Goal: Task Accomplishment & Management: Manage account settings

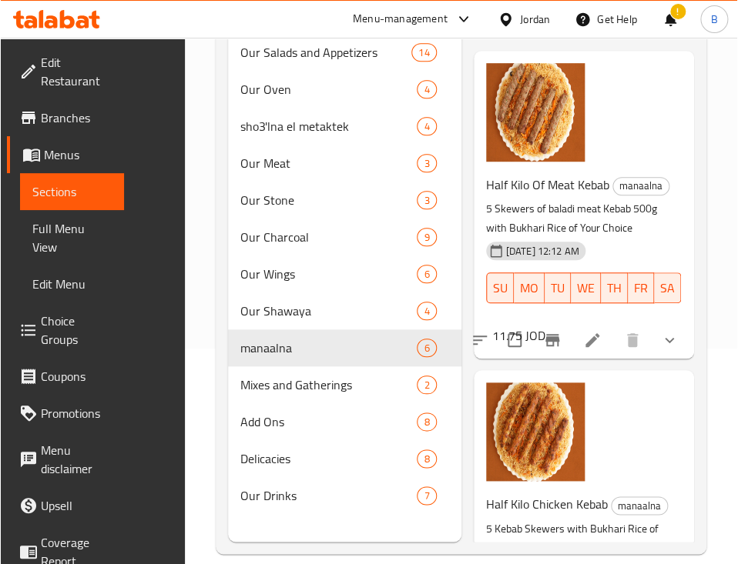
scroll to position [42, 0]
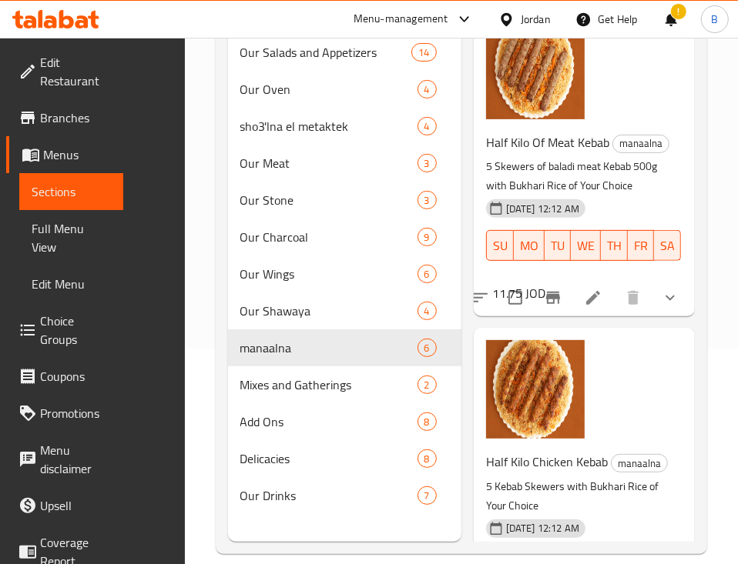
click at [554, 74] on div "Half Kilo Of Meat Kebab manaalna 5 Skewers of baladi meat Kebab 500g with Bukha…" at bounding box center [584, 163] width 209 height 296
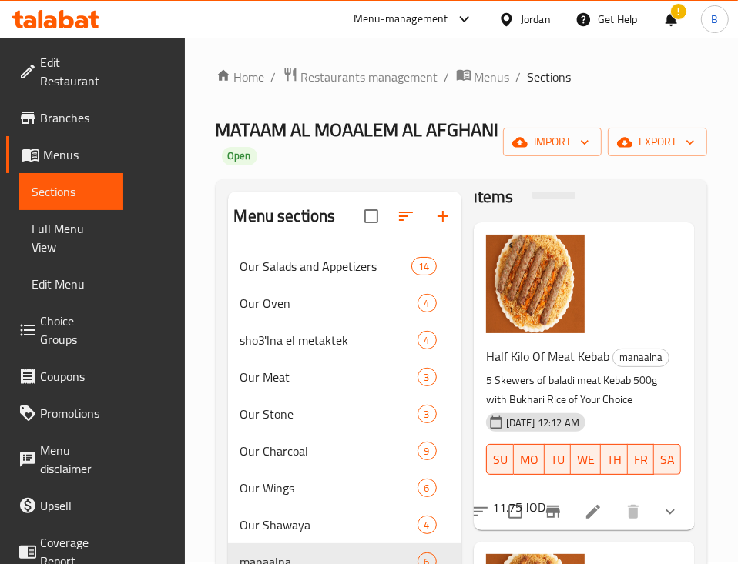
scroll to position [0, 0]
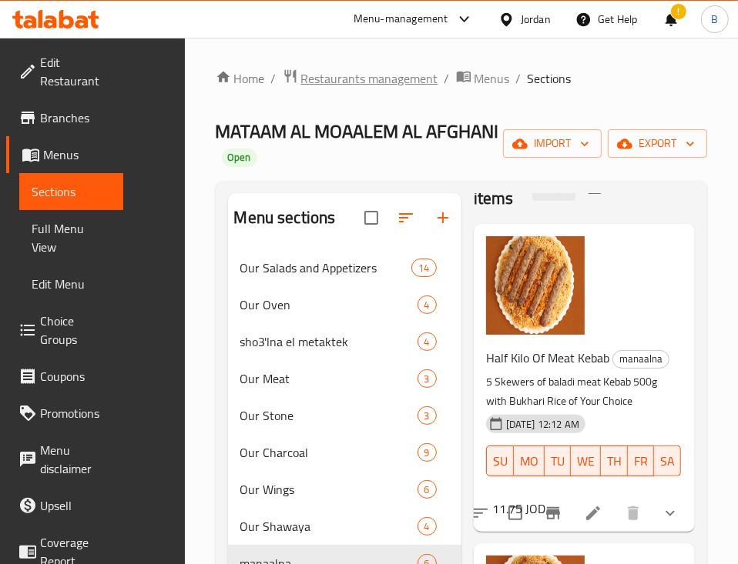
click at [301, 82] on span "Restaurants management" at bounding box center [369, 78] width 137 height 18
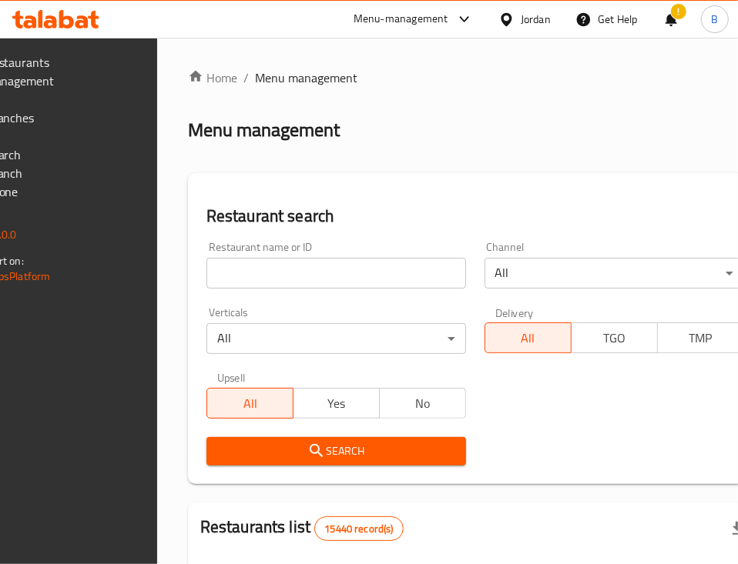
drag, startPoint x: 717, startPoint y: 1, endPoint x: 288, endPoint y: 126, distance: 446.8
click at [329, 126] on div "Menu management" at bounding box center [475, 130] width 574 height 25
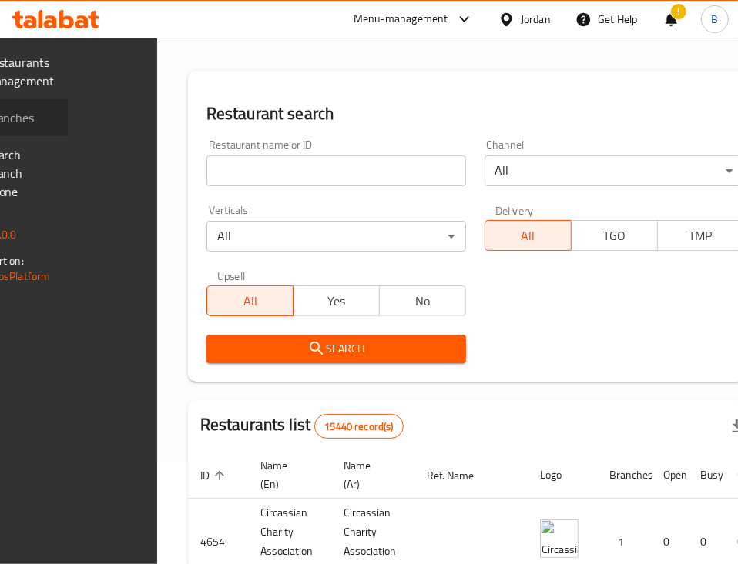
click at [56, 115] on span "Branches" at bounding box center [20, 118] width 71 height 18
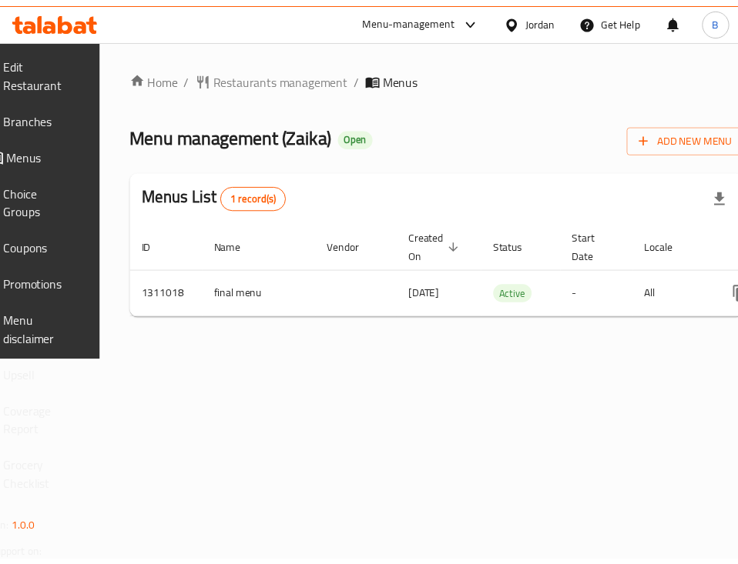
scroll to position [0, 198]
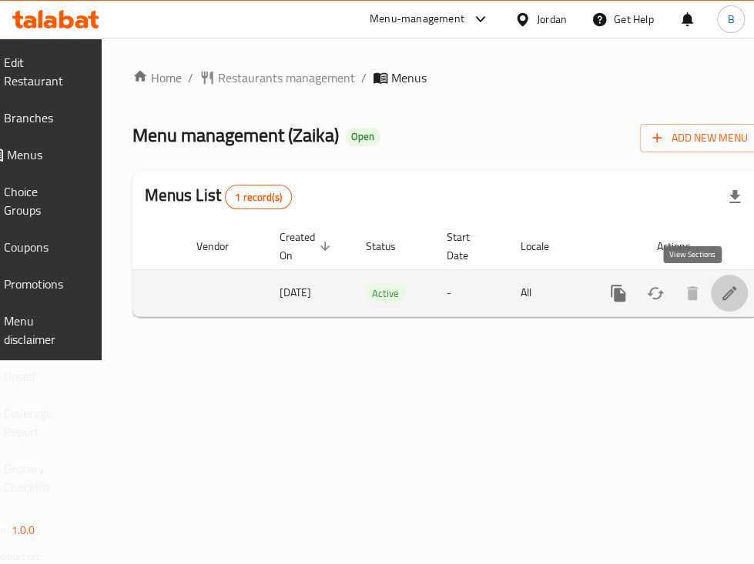
click at [720, 293] on icon "enhanced table" at bounding box center [729, 293] width 18 height 18
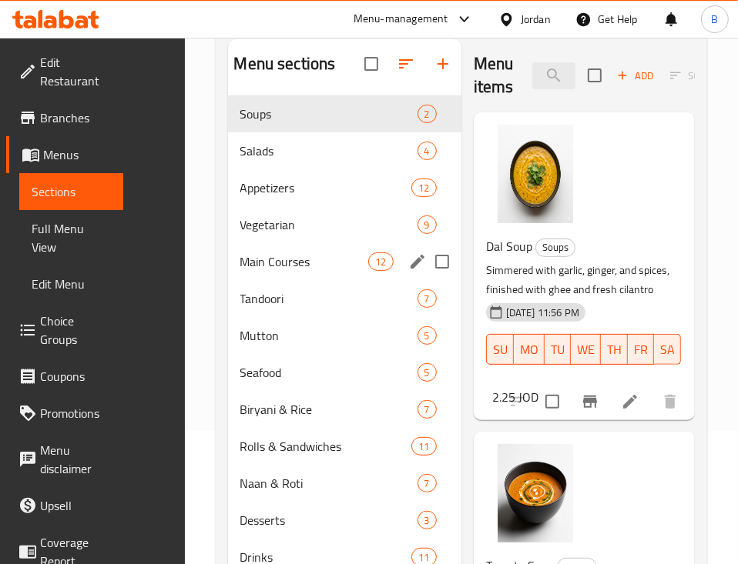
scroll to position [216, 0]
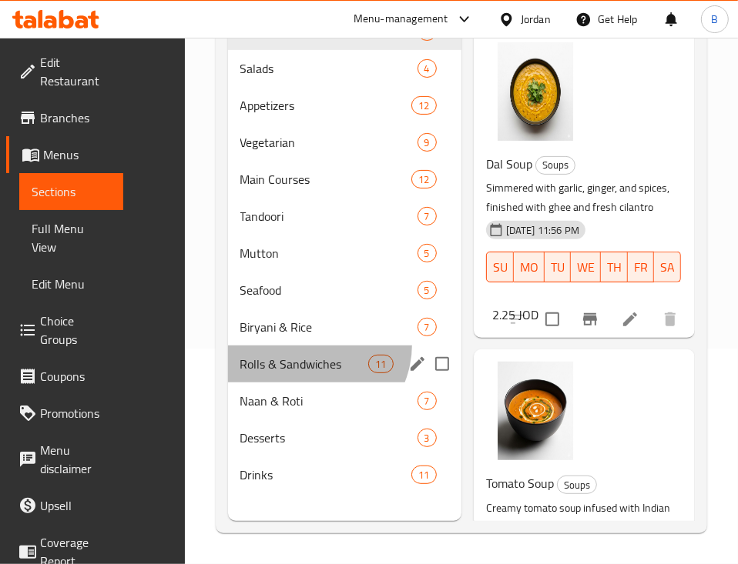
click at [246, 366] on div "Rolls & Sandwiches 11" at bounding box center [344, 364] width 233 height 37
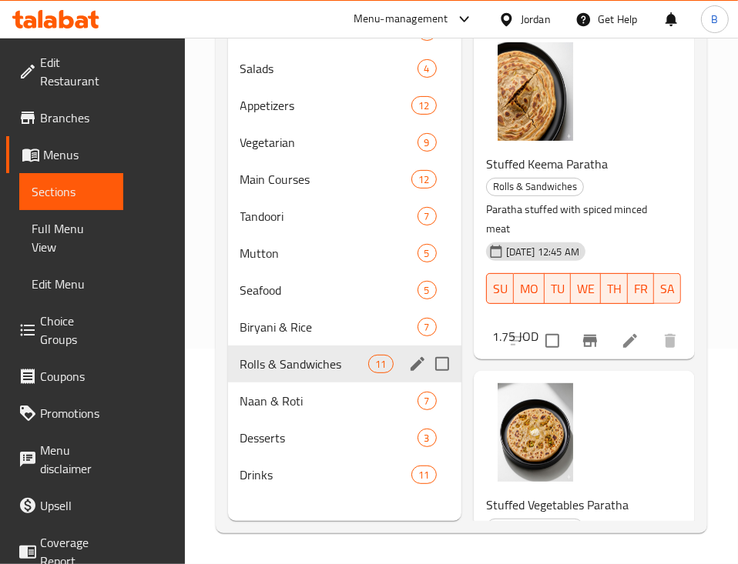
click at [233, 383] on div "Rolls & Sandwiches 11" at bounding box center [344, 364] width 233 height 37
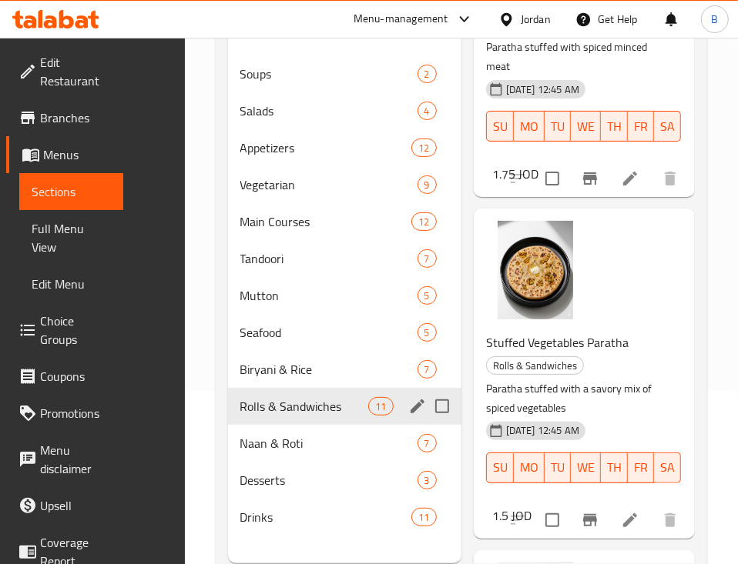
scroll to position [205, 0]
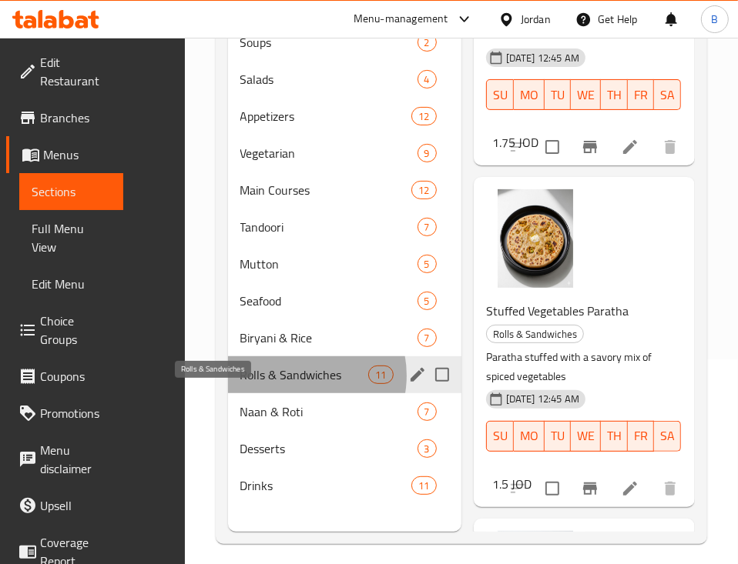
click at [240, 384] on span "Rolls & Sandwiches" at bounding box center [304, 375] width 129 height 18
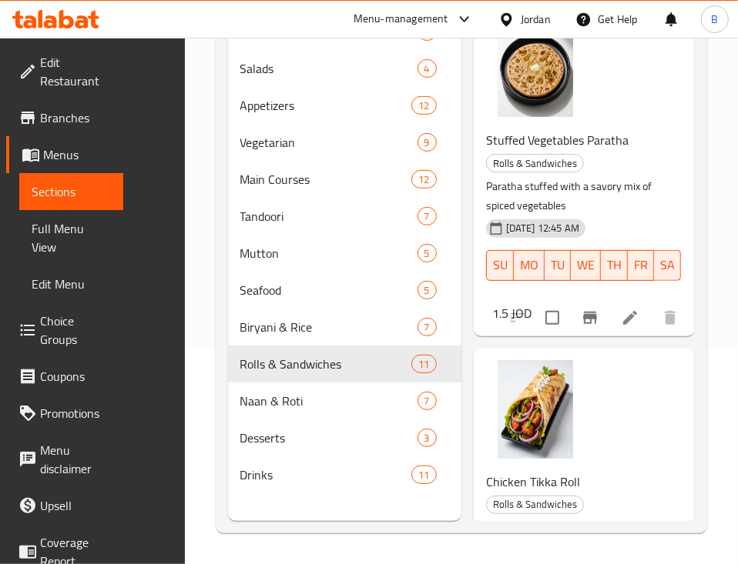
scroll to position [410, 0]
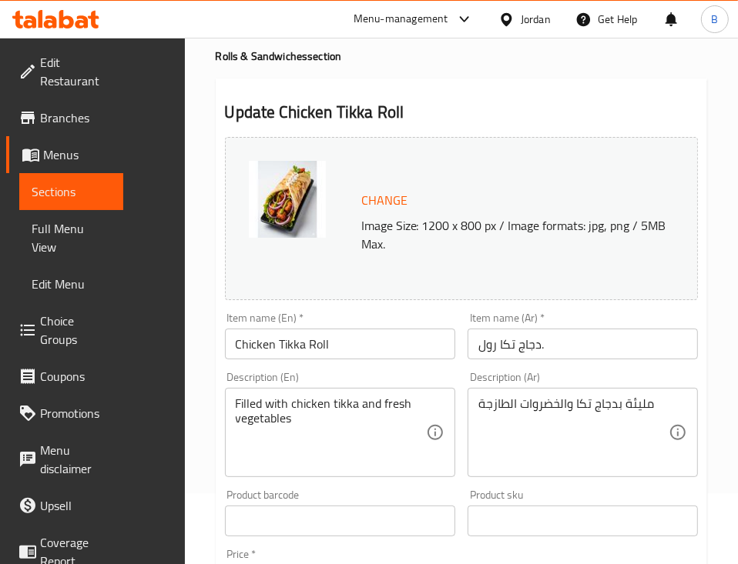
scroll to position [102, 0]
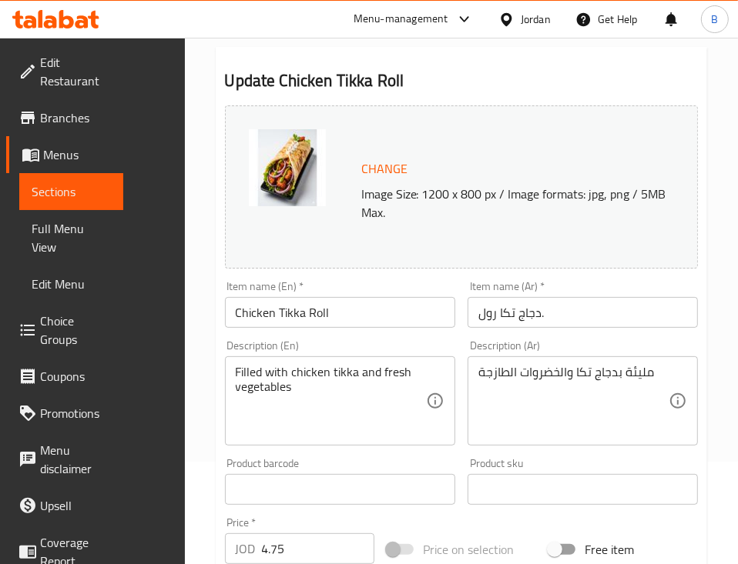
click at [293, 310] on input "Chicken Tikka Roll" at bounding box center [340, 312] width 230 height 31
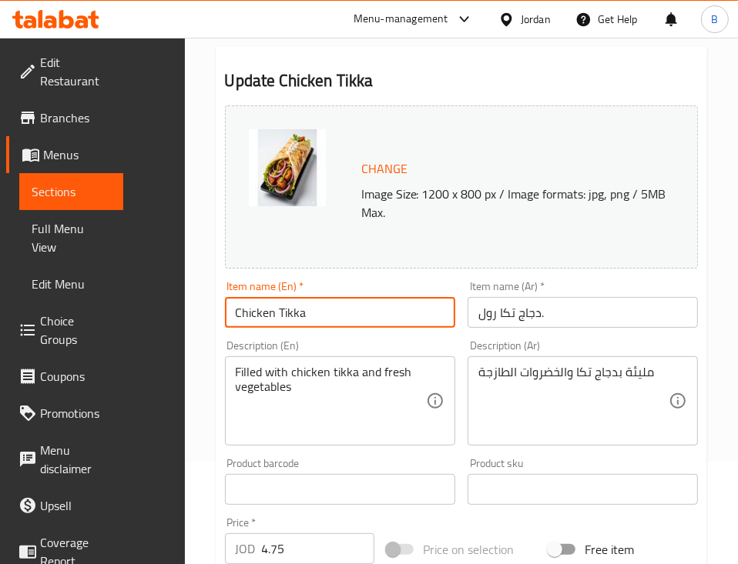
type input "Chicken Tikka"
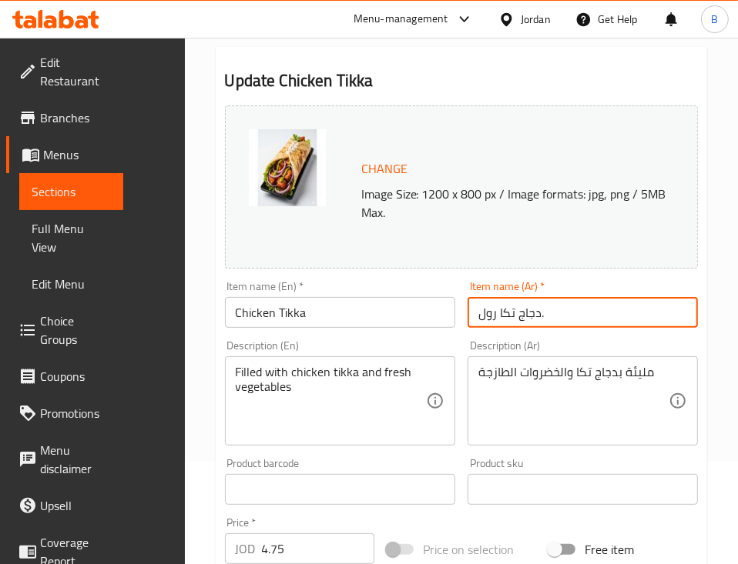
click at [467, 317] on input "دجاج تكا رول." at bounding box center [582, 312] width 230 height 31
drag, startPoint x: 529, startPoint y: 308, endPoint x: 489, endPoint y: 313, distance: 40.3
click at [489, 313] on input "دجاج تكا ." at bounding box center [582, 312] width 230 height 31
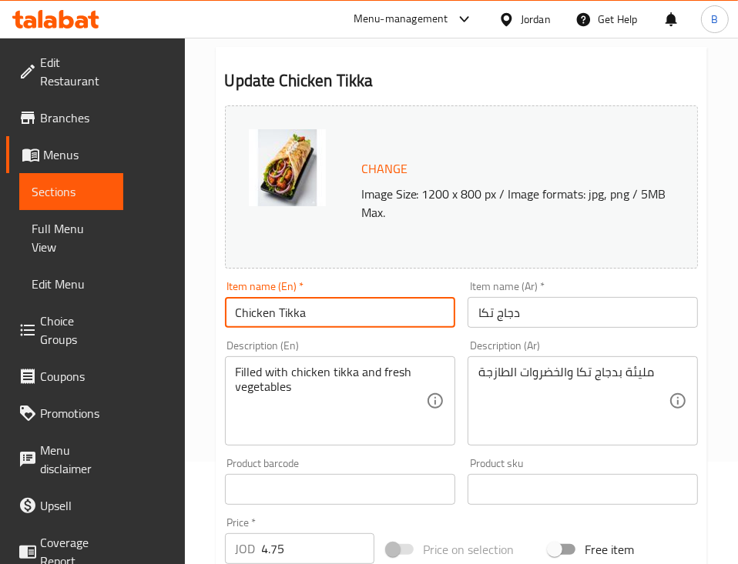
click at [234, 319] on input "Chicken Tikka" at bounding box center [340, 312] width 230 height 31
click at [234, 318] on input "Chicken Tikka" at bounding box center [340, 312] width 230 height 31
click at [236, 317] on input "Chicken Tikka" at bounding box center [340, 312] width 230 height 31
click at [225, 305] on input "Chicken Tikka" at bounding box center [340, 312] width 230 height 31
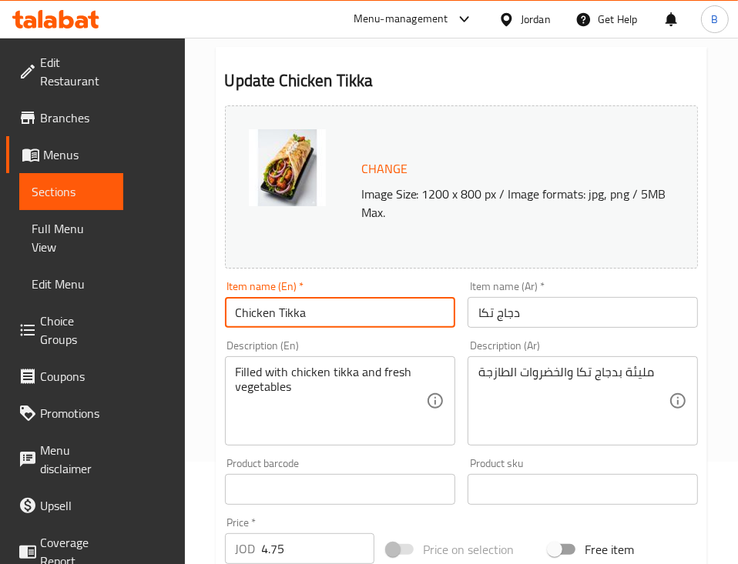
click at [225, 305] on input "Chicken Tikka" at bounding box center [340, 312] width 230 height 31
click at [294, 300] on input "Chicken Tikka" at bounding box center [340, 312] width 230 height 31
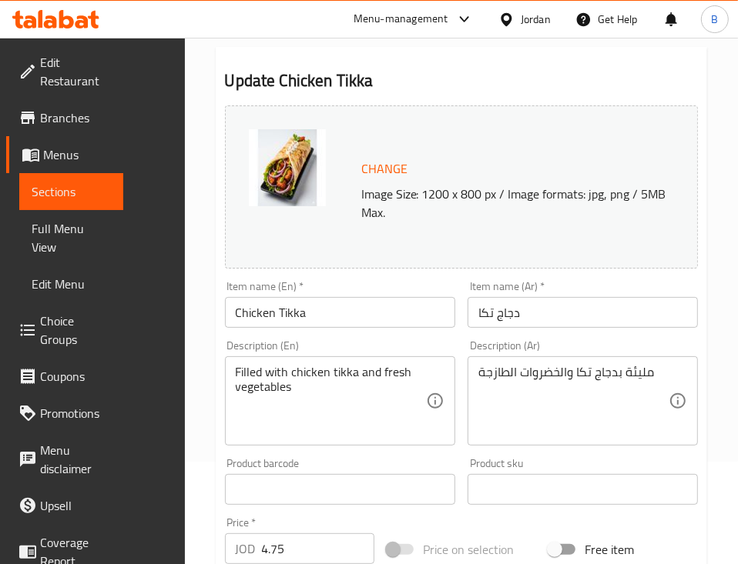
click at [467, 309] on input "دجاج تكا" at bounding box center [582, 312] width 230 height 31
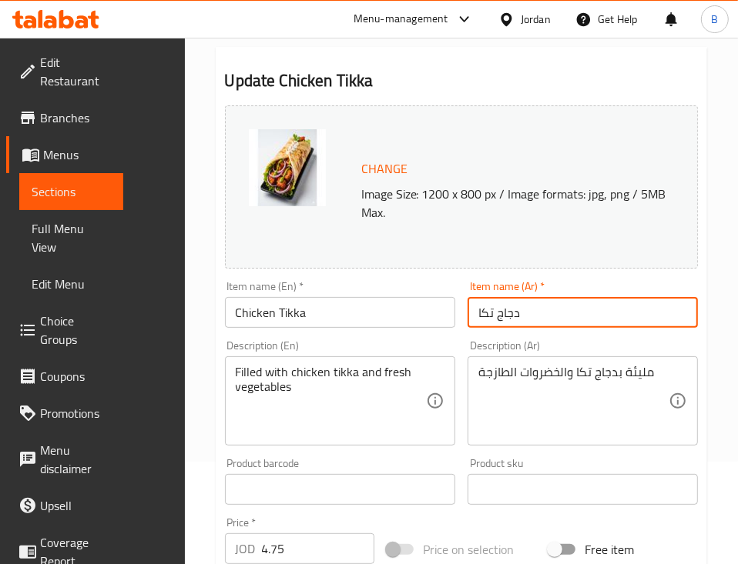
click at [467, 307] on input "دجاج تكا" at bounding box center [582, 312] width 230 height 31
click at [467, 306] on input "دجاج تكا" at bounding box center [582, 312] width 230 height 31
click at [528, 304] on input "دجاج تكا" at bounding box center [582, 312] width 230 height 31
click at [506, 316] on input "دجاج تكا تشباتي" at bounding box center [582, 312] width 230 height 31
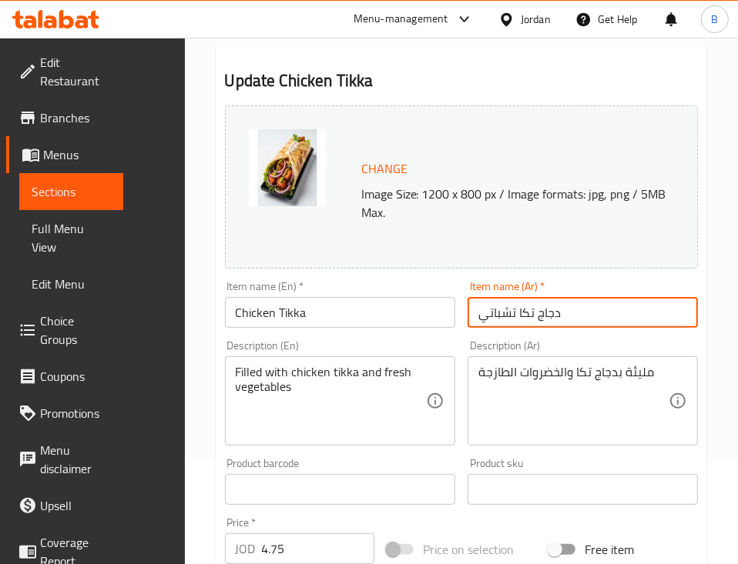
click at [506, 316] on input "دجاج تكا تشباتي" at bounding box center [582, 312] width 230 height 31
type input "دجاج تكا تشباتي"
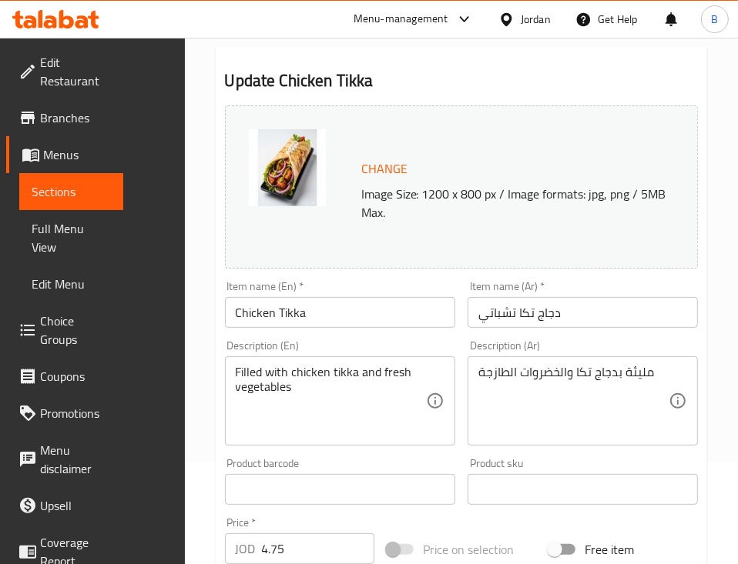
click at [312, 303] on input "Chicken Tikka" at bounding box center [340, 312] width 230 height 31
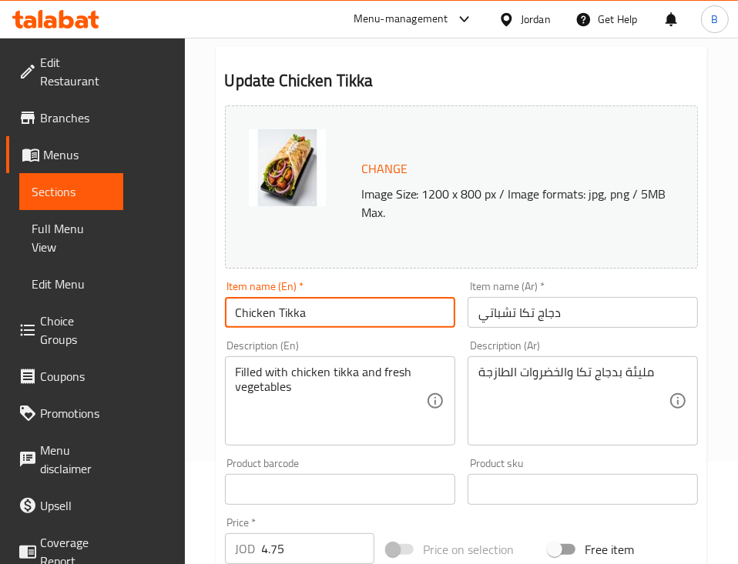
click at [312, 303] on input "Chicken Tikka" at bounding box center [340, 312] width 230 height 31
paste input "Chapati"
drag, startPoint x: 294, startPoint y: 313, endPoint x: 246, endPoint y: 313, distance: 48.5
click at [246, 313] on input "Chicken Tikka Chapati" at bounding box center [340, 312] width 230 height 31
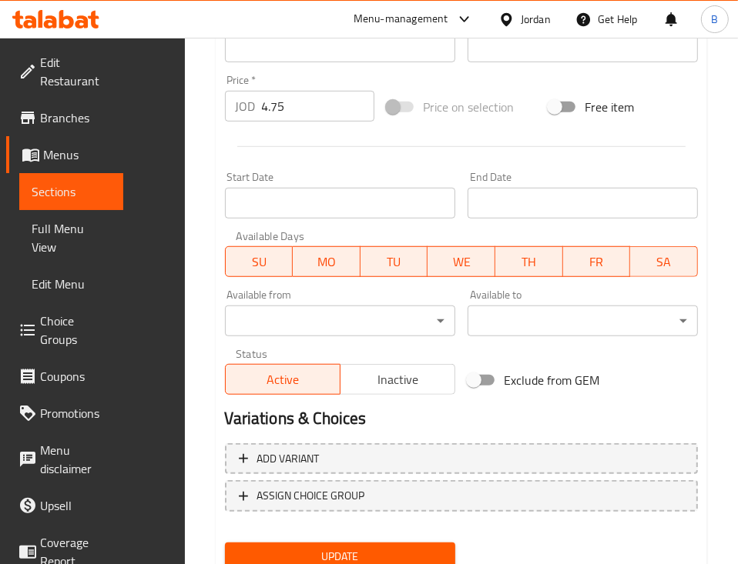
type input "Chicken Tikka Chapati"
click at [225, 543] on button "Update" at bounding box center [340, 557] width 230 height 28
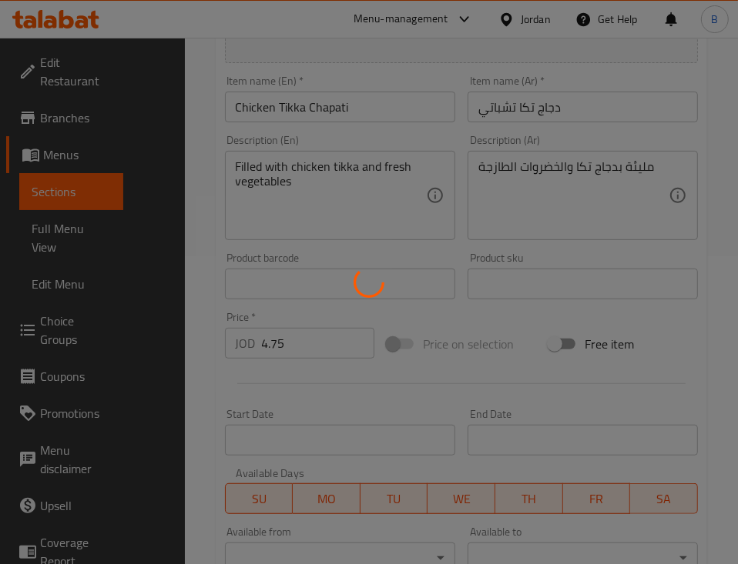
scroll to position [0, 0]
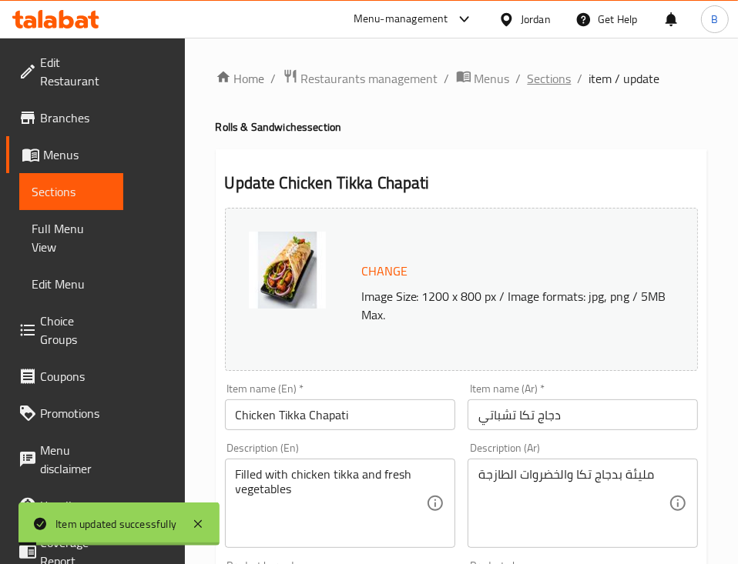
click at [527, 72] on span "Sections" at bounding box center [549, 78] width 44 height 18
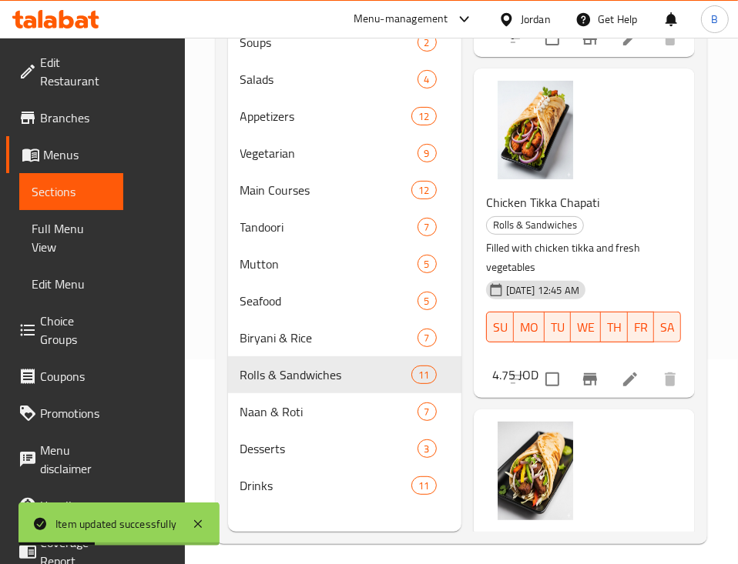
scroll to position [718, 0]
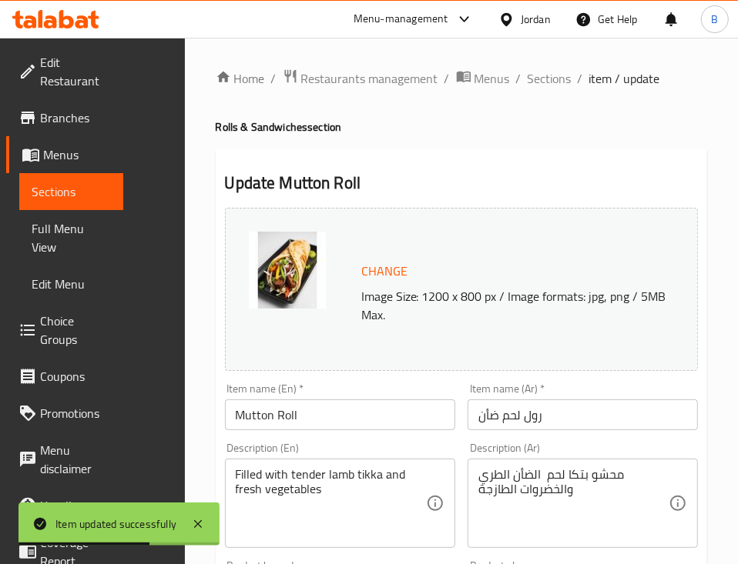
click at [279, 416] on input "Mutton Roll" at bounding box center [340, 415] width 230 height 31
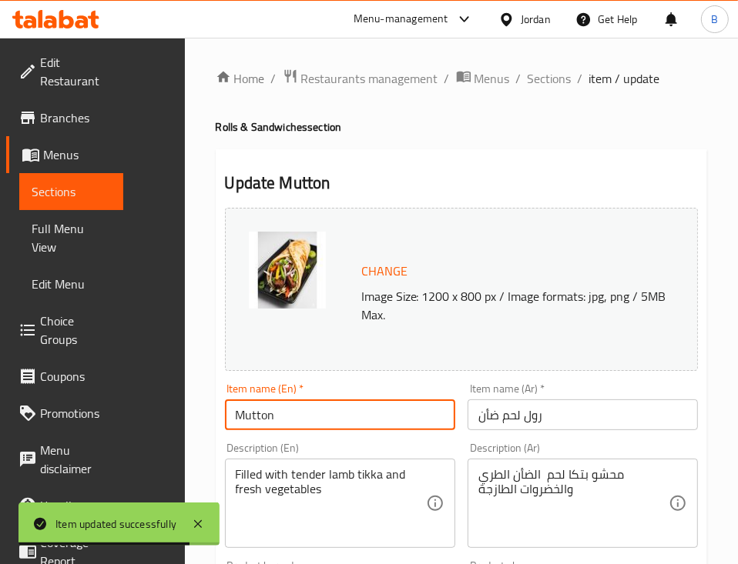
paste input "Chapati"
type input "Mutton Chapati"
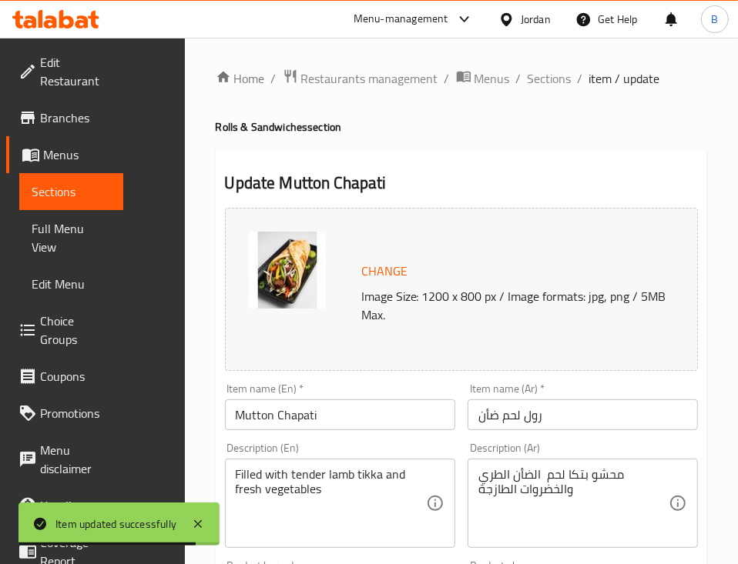
click at [244, 394] on div "Item name (En)   * [PERSON_NAME] Item name (En) *" at bounding box center [340, 406] width 230 height 47
click at [467, 423] on input "رول لحم ضأن" at bounding box center [582, 415] width 230 height 31
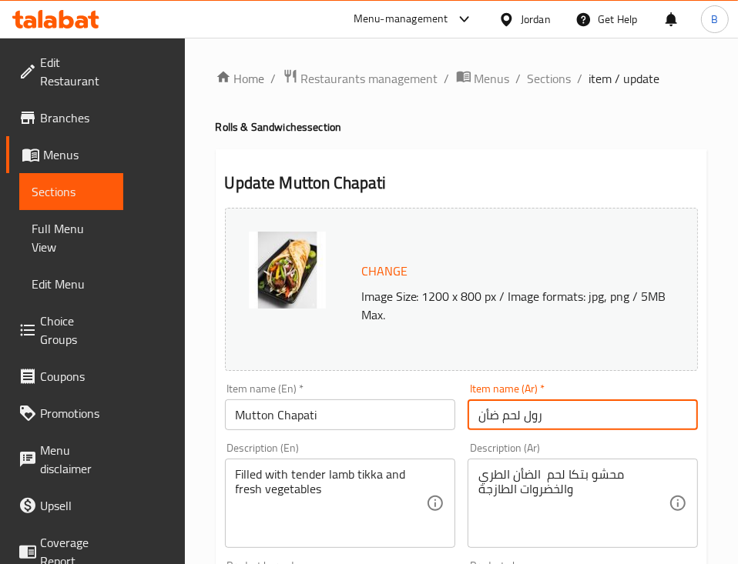
click at [467, 423] on input "رول لحم ضأن" at bounding box center [582, 415] width 230 height 31
click at [508, 420] on input "رول لحم ضأن" at bounding box center [582, 415] width 230 height 31
click at [507, 420] on input "رول لحم ضأن" at bounding box center [582, 415] width 230 height 31
click at [514, 429] on input "لحم ضأن" at bounding box center [582, 415] width 230 height 31
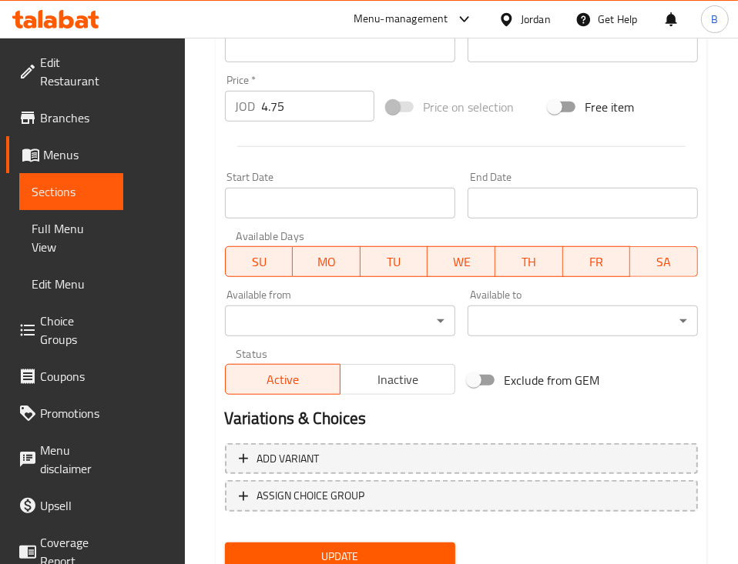
type input "لحم ضأن تشبااتي"
click at [250, 547] on span "Update" at bounding box center [340, 556] width 206 height 19
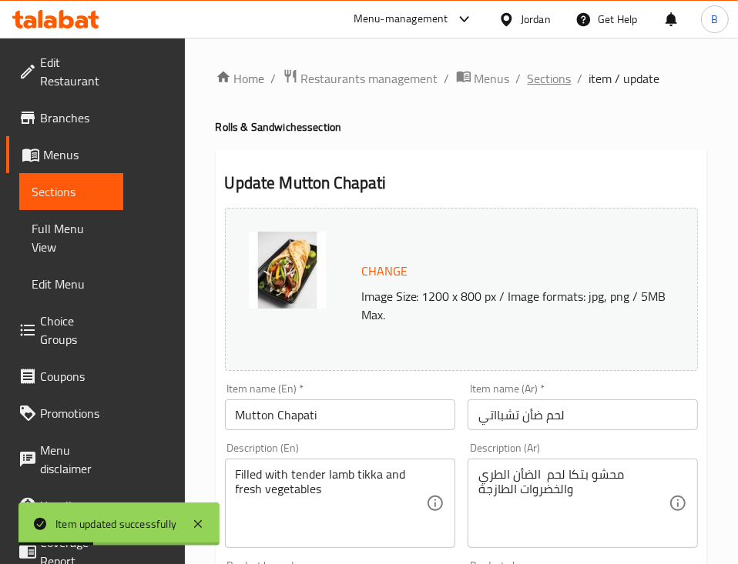
click at [527, 77] on span "Sections" at bounding box center [549, 78] width 44 height 18
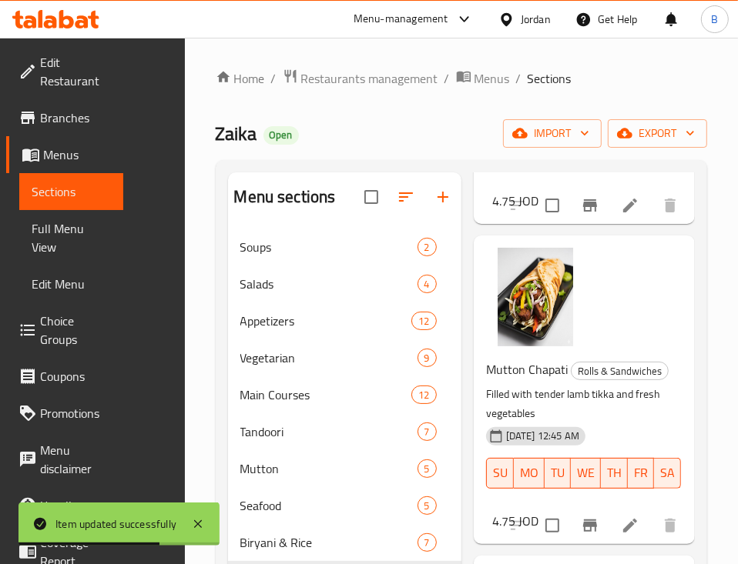
scroll to position [1129, 0]
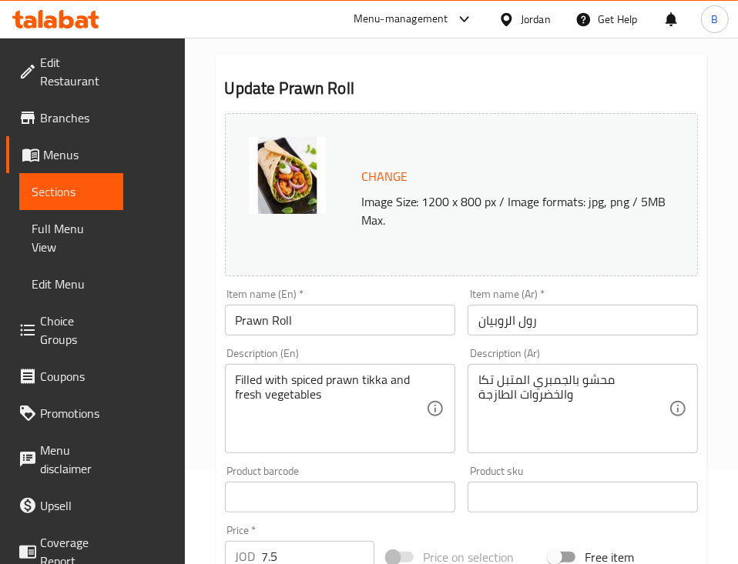
scroll to position [205, 0]
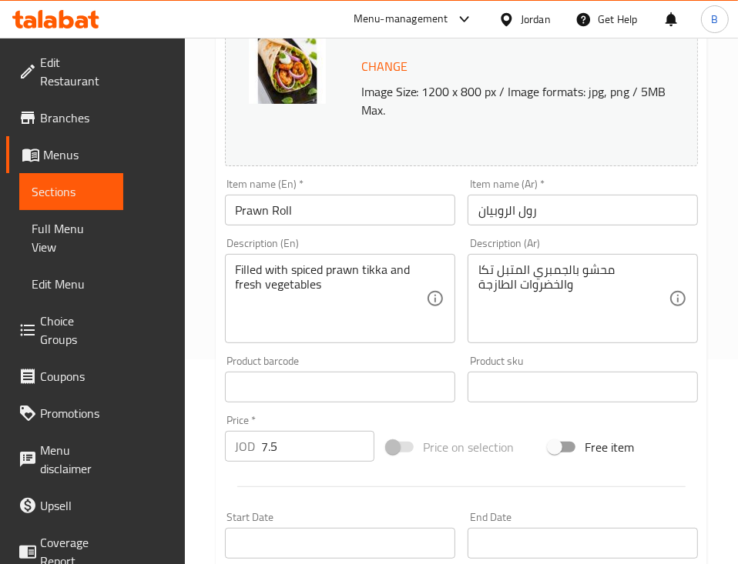
click at [276, 206] on input "Prawn Roll" at bounding box center [340, 210] width 230 height 31
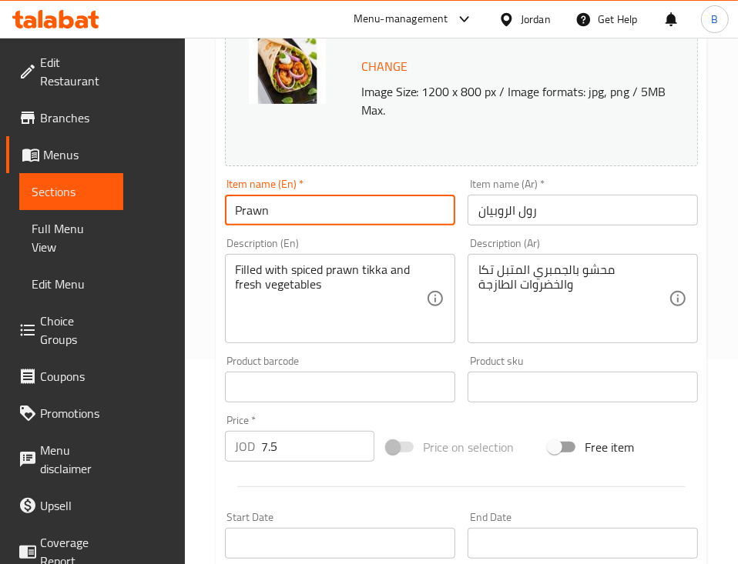
paste input "Chapati"
type input "Prawn Chapati"
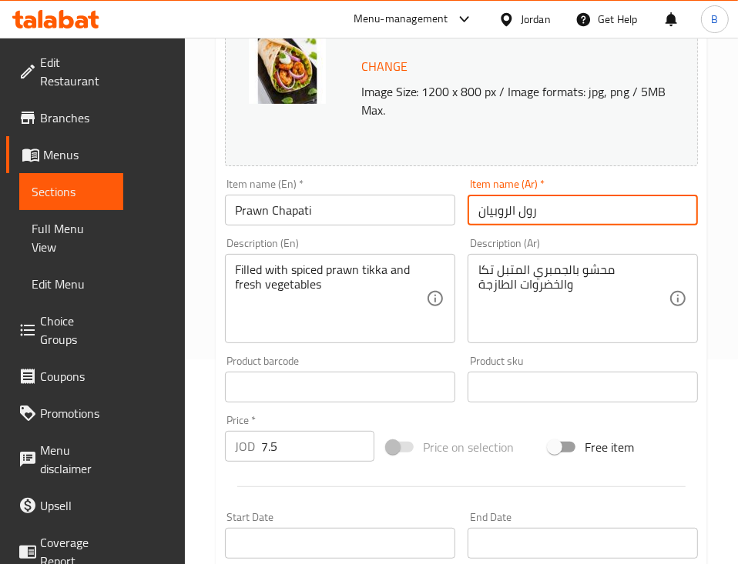
drag, startPoint x: 509, startPoint y: 214, endPoint x: 483, endPoint y: 215, distance: 25.4
click at [483, 215] on input "رول الروبيان" at bounding box center [582, 210] width 230 height 31
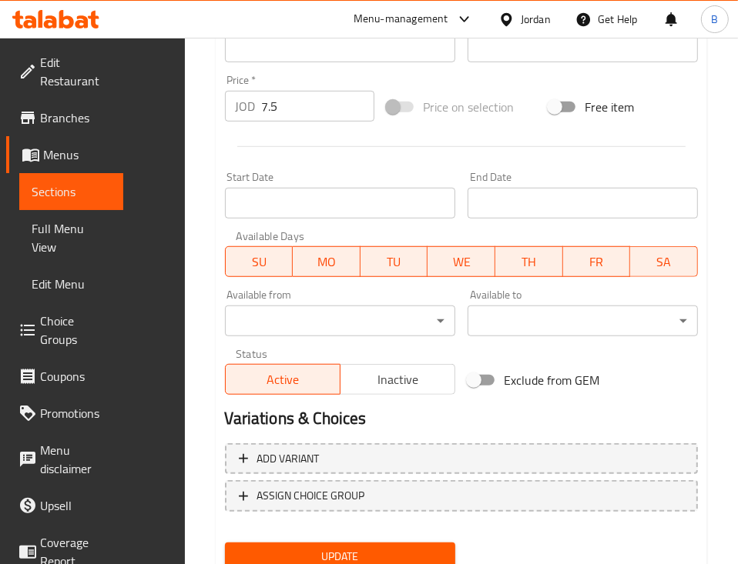
type input "تشباتي الروبيان"
click at [251, 547] on span "Update" at bounding box center [340, 556] width 206 height 19
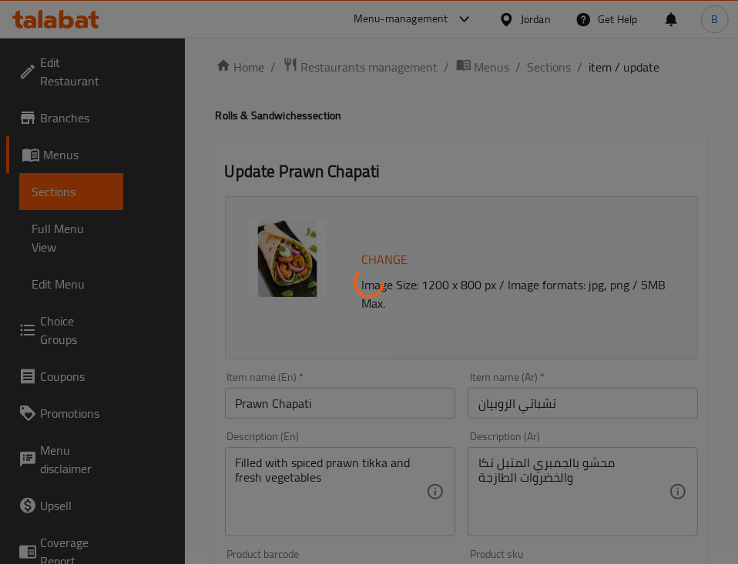
scroll to position [0, 0]
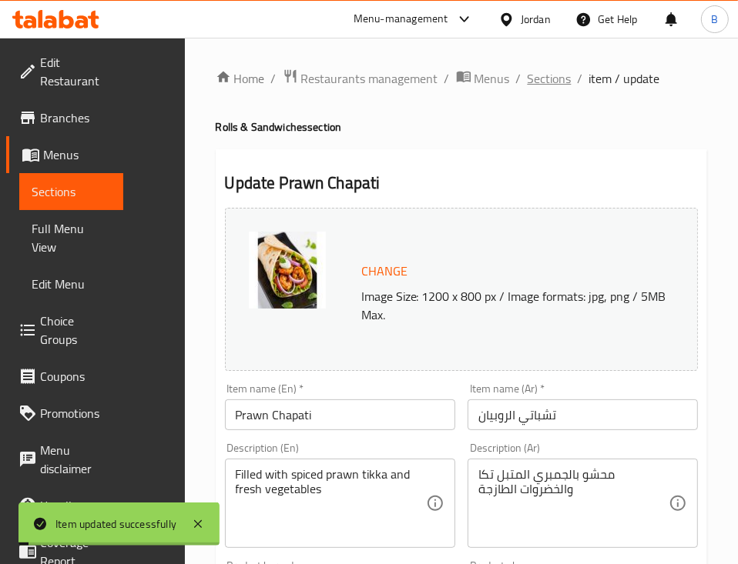
click at [527, 83] on span "Sections" at bounding box center [549, 78] width 44 height 18
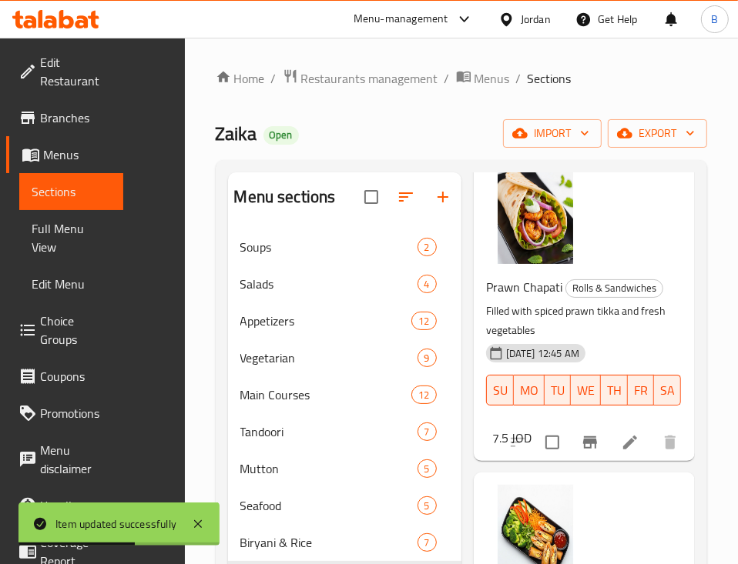
scroll to position [1540, 0]
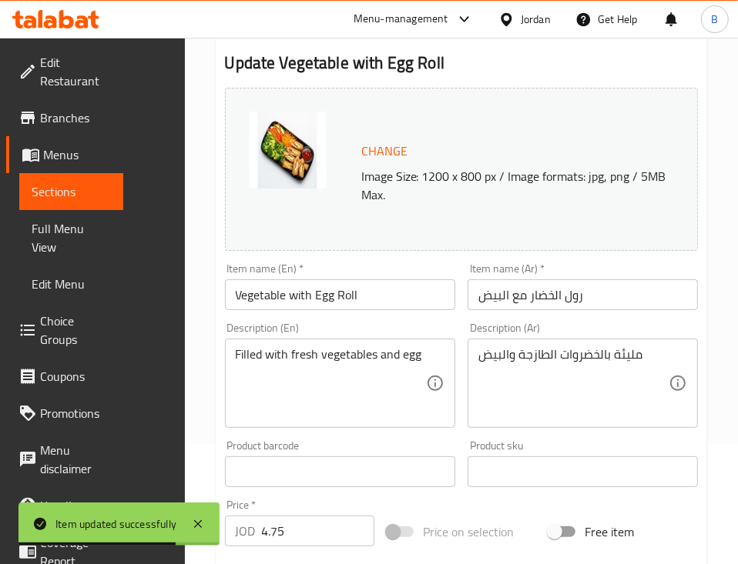
scroll to position [205, 0]
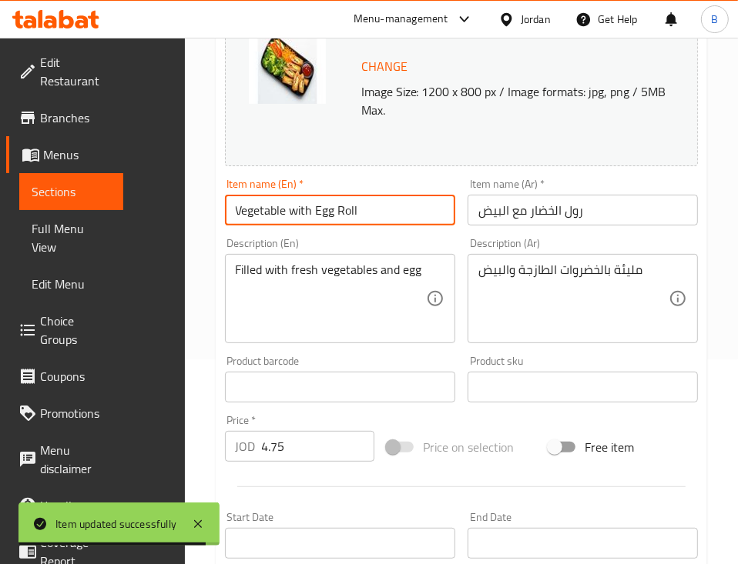
drag, startPoint x: 304, startPoint y: 211, endPoint x: 276, endPoint y: 212, distance: 28.5
click at [276, 212] on input "Vegetable with Egg Roll" at bounding box center [340, 210] width 230 height 31
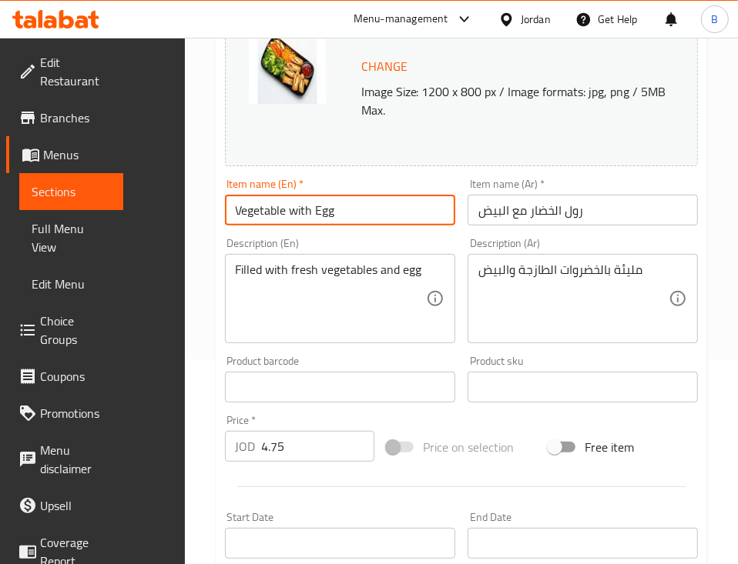
paste input "Chapati"
type input "Vegetable with Egg Chapati"
click at [565, 219] on input "رول الخضار مع البيض" at bounding box center [582, 210] width 230 height 31
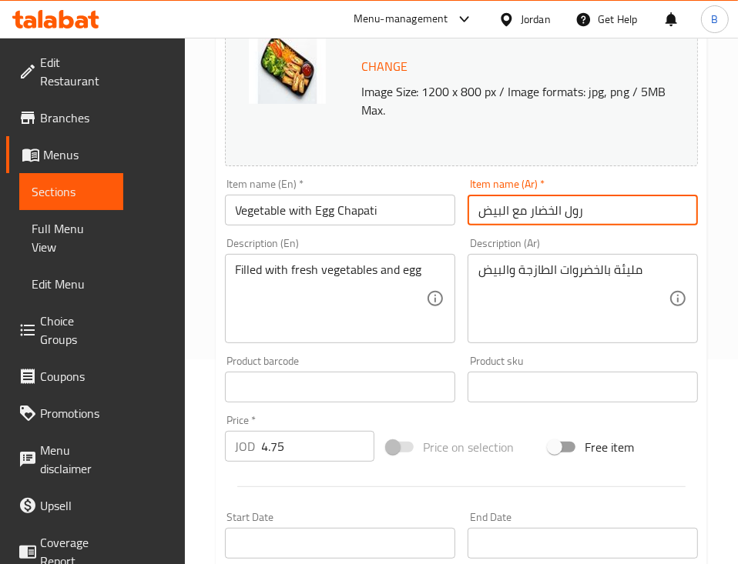
drag, startPoint x: 554, startPoint y: 206, endPoint x: 527, endPoint y: 219, distance: 30.6
click at [527, 219] on input "رول الخضار مع البيض" at bounding box center [582, 210] width 230 height 31
click at [591, 215] on input "رول الخضار مع البيض" at bounding box center [582, 210] width 230 height 31
drag, startPoint x: 566, startPoint y: 213, endPoint x: 536, endPoint y: 215, distance: 30.1
click at [536, 215] on input "رول الخضار مع البيض" at bounding box center [582, 210] width 230 height 31
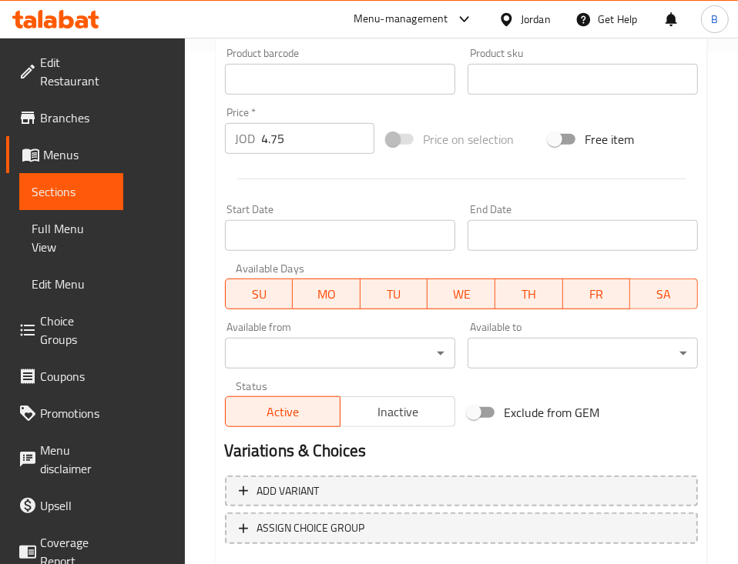
scroll to position [545, 0]
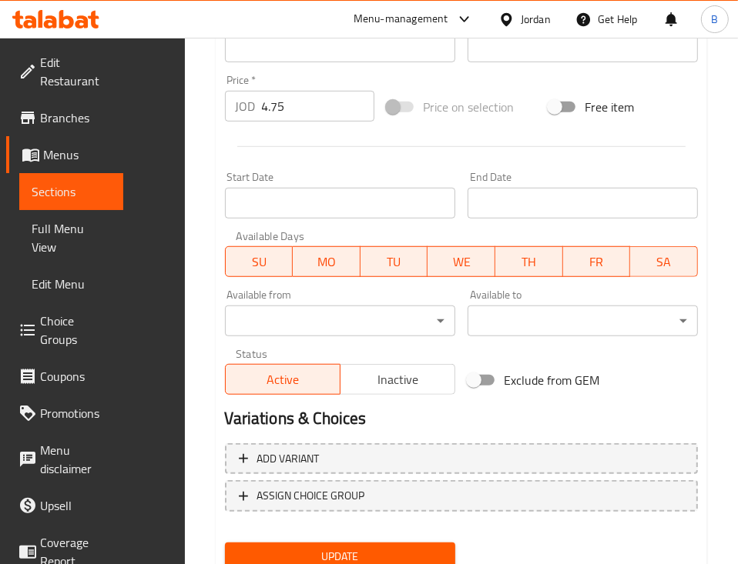
type input "تشباتي الخضار مع البيض"
click at [286, 543] on button "Update" at bounding box center [340, 557] width 230 height 28
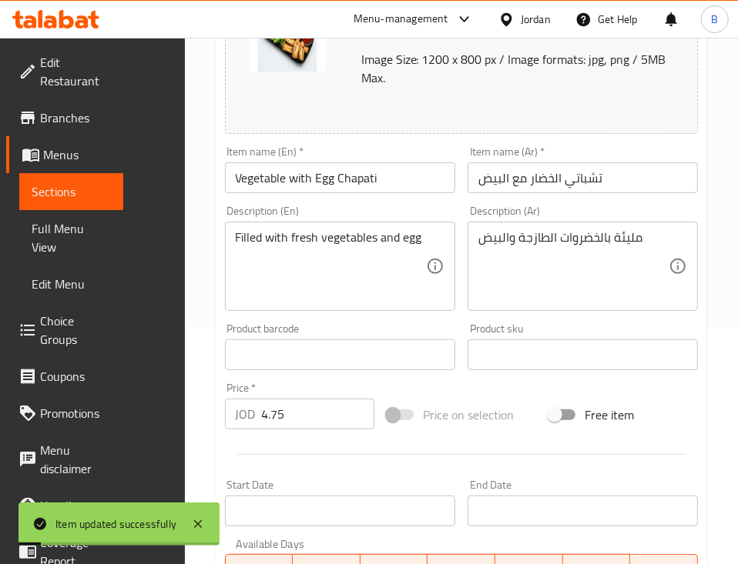
scroll to position [0, 0]
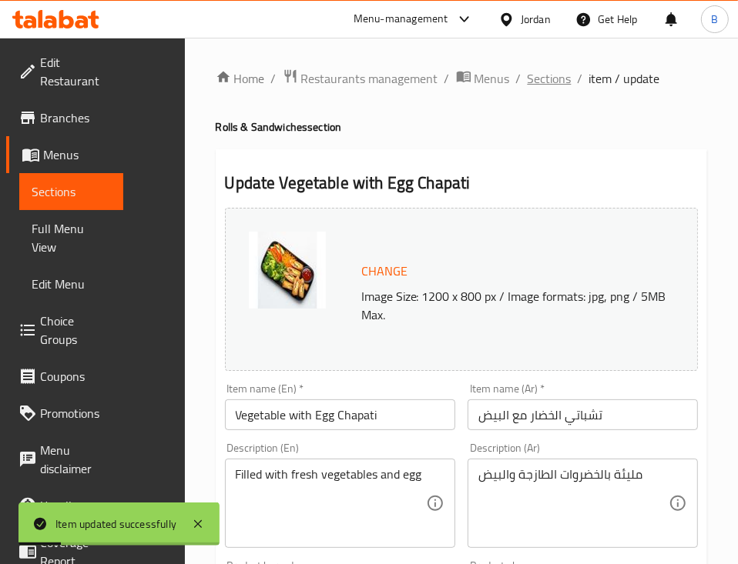
click at [527, 81] on span "Sections" at bounding box center [549, 78] width 44 height 18
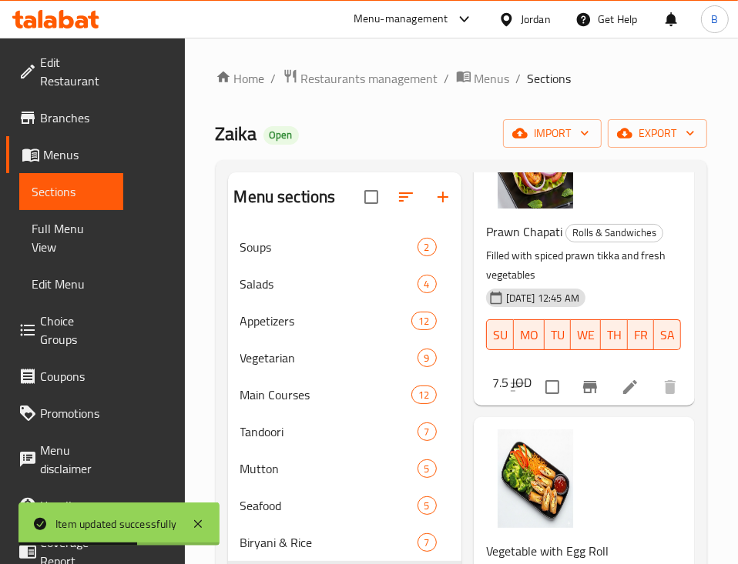
scroll to position [1540, 0]
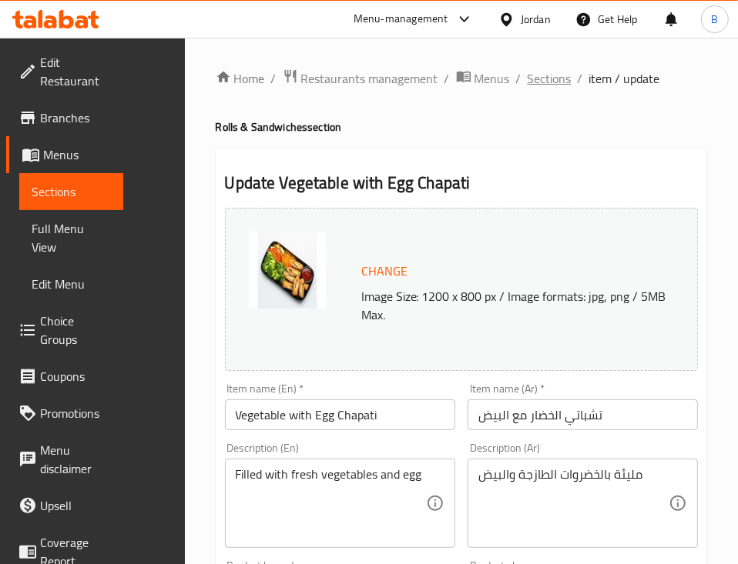
click at [527, 84] on span "Sections" at bounding box center [549, 78] width 44 height 18
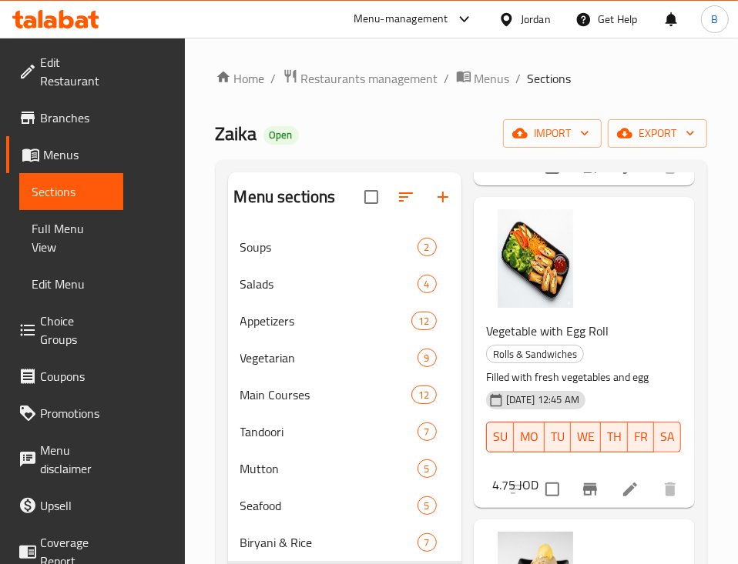
scroll to position [1745, 0]
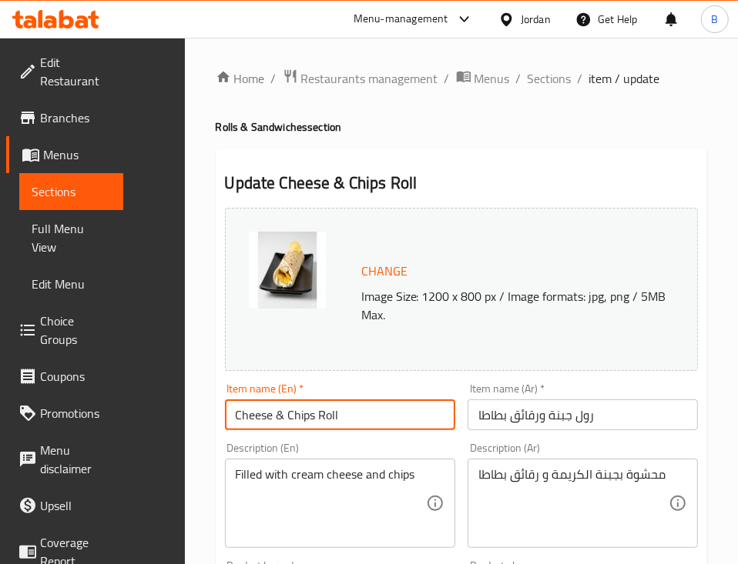
drag, startPoint x: 303, startPoint y: 410, endPoint x: 253, endPoint y: 424, distance: 51.9
click at [253, 424] on input "Cheese & Chips Roll" at bounding box center [340, 415] width 230 height 31
paste input "Chapati"
type input "Cheese & Chips Chapati"
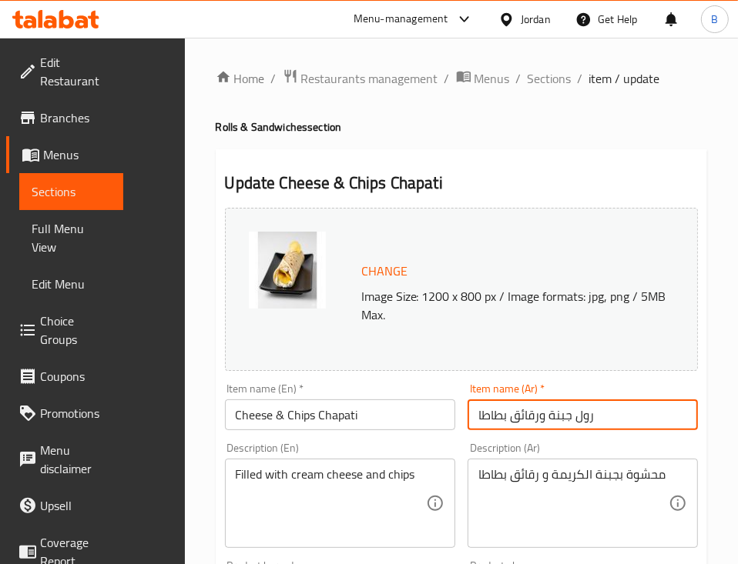
drag, startPoint x: 567, startPoint y: 416, endPoint x: 544, endPoint y: 418, distance: 24.0
click at [544, 418] on input "رول جبنة ورقائق بطاطا" at bounding box center [582, 415] width 230 height 31
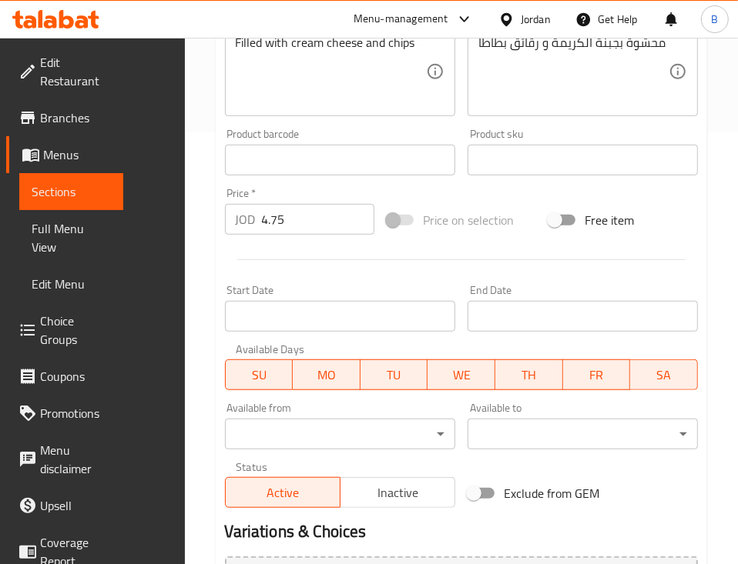
scroll to position [545, 0]
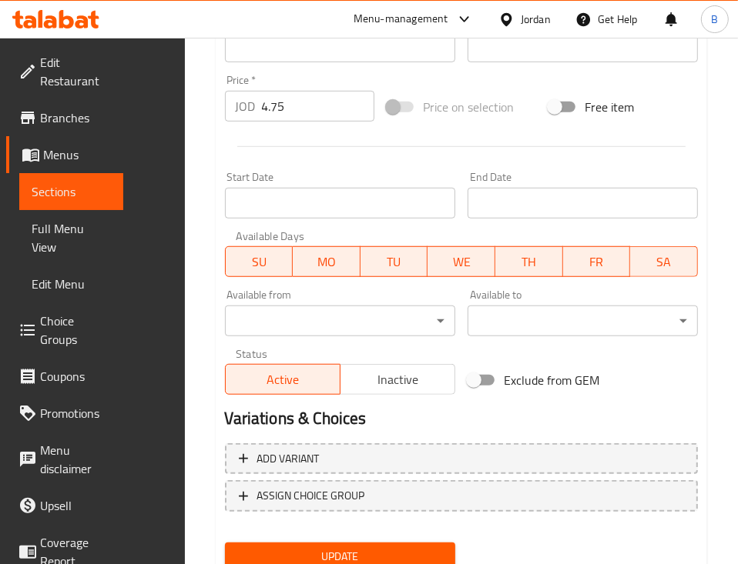
type input "تشباتي جبنة ورقائق بطاطا"
click at [256, 547] on span "Update" at bounding box center [340, 556] width 206 height 19
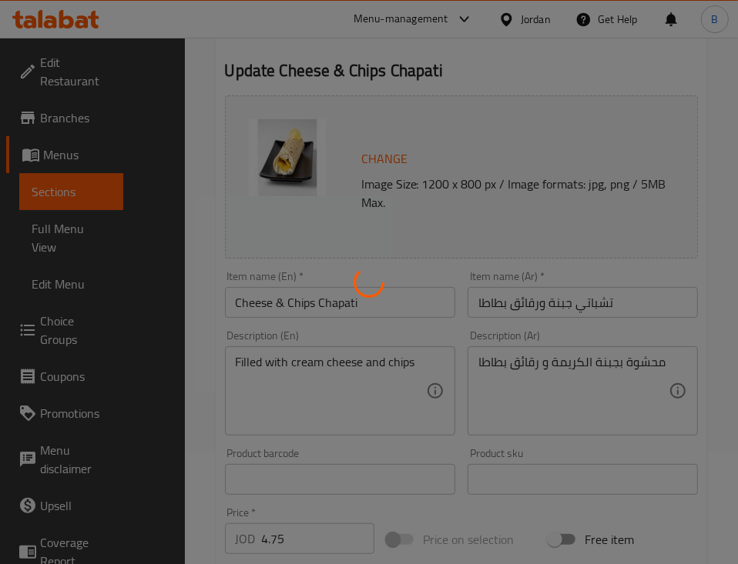
scroll to position [0, 0]
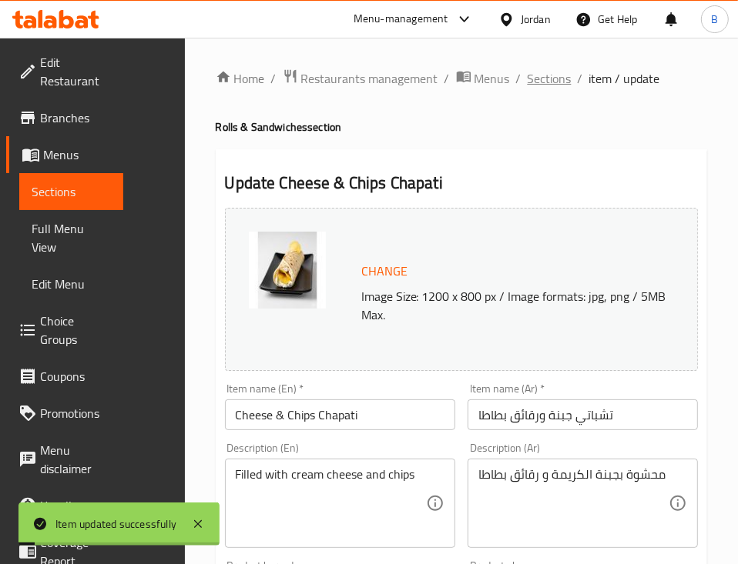
click at [527, 71] on span "Sections" at bounding box center [549, 78] width 44 height 18
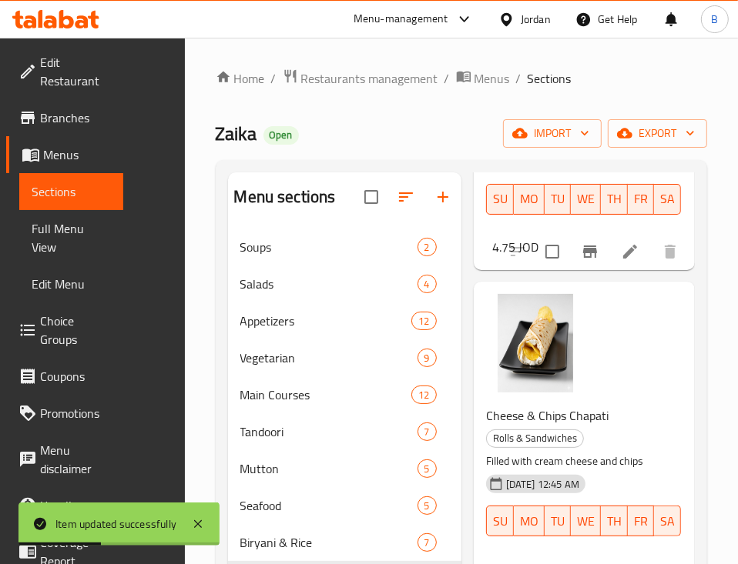
scroll to position [2052, 0]
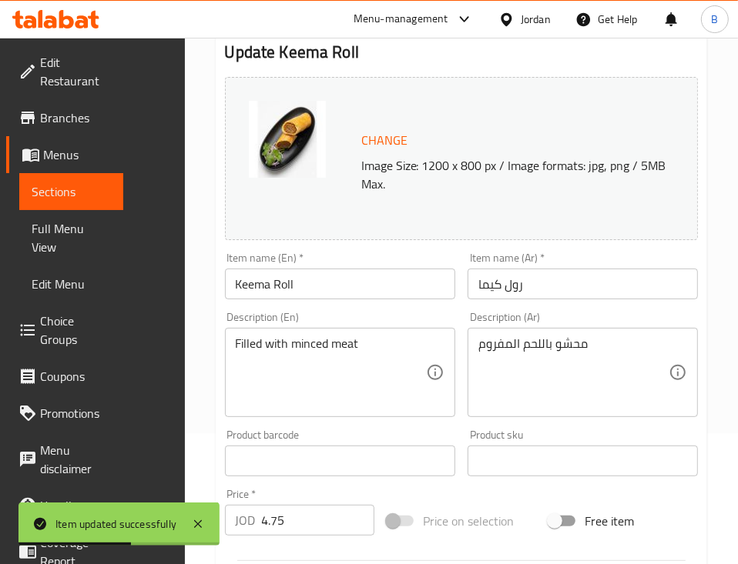
scroll to position [205, 0]
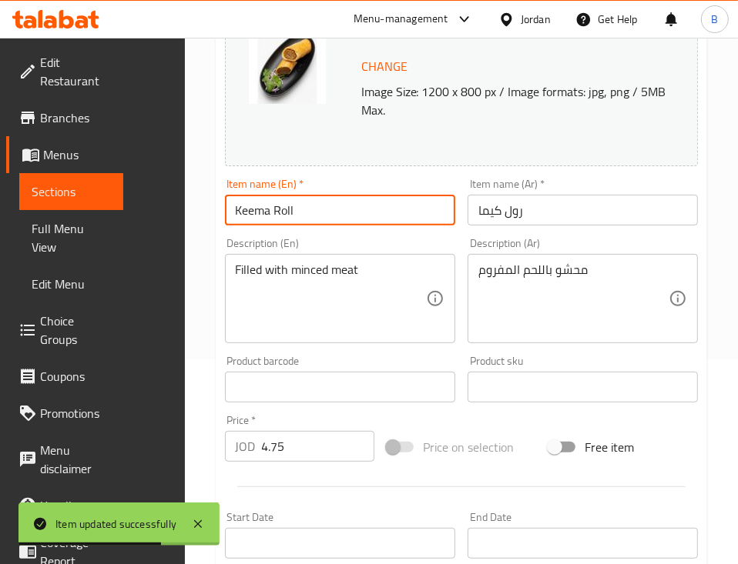
drag, startPoint x: 260, startPoint y: 212, endPoint x: 215, endPoint y: 221, distance: 46.4
click at [225, 221] on input "Keema Roll" at bounding box center [340, 210] width 230 height 31
paste input "Chapati"
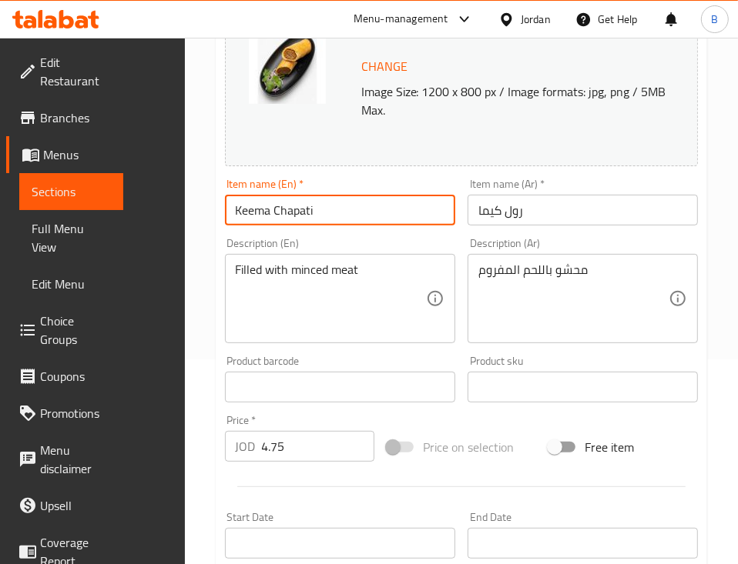
type input "Keema Chapati"
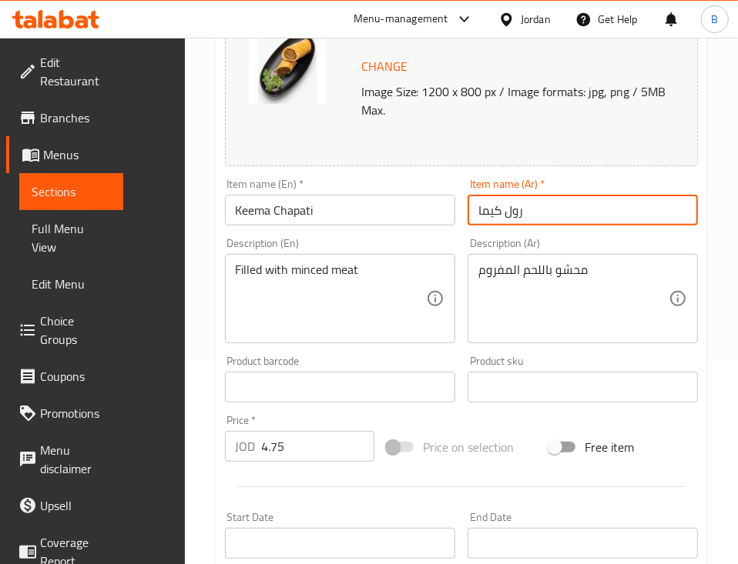
click at [481, 208] on input "رول كيما" at bounding box center [582, 210] width 230 height 31
drag, startPoint x: 499, startPoint y: 212, endPoint x: 473, endPoint y: 219, distance: 26.1
click at [473, 219] on input "رول كيما" at bounding box center [582, 210] width 230 height 31
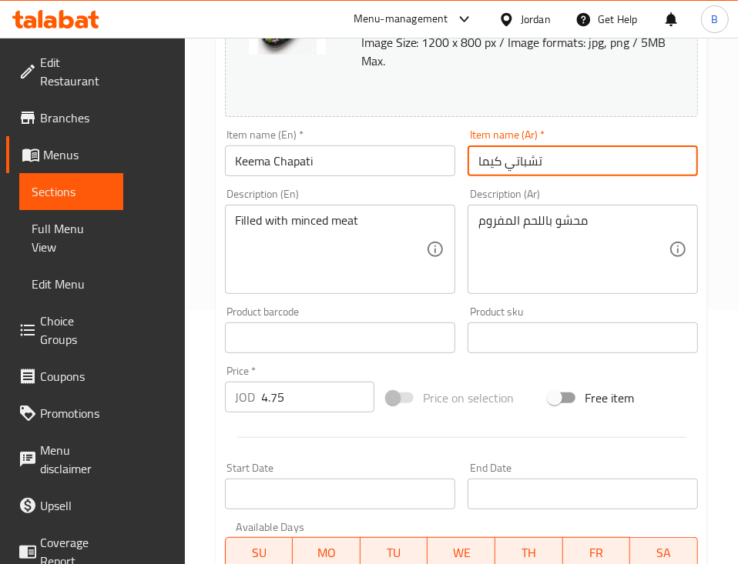
scroll to position [545, 0]
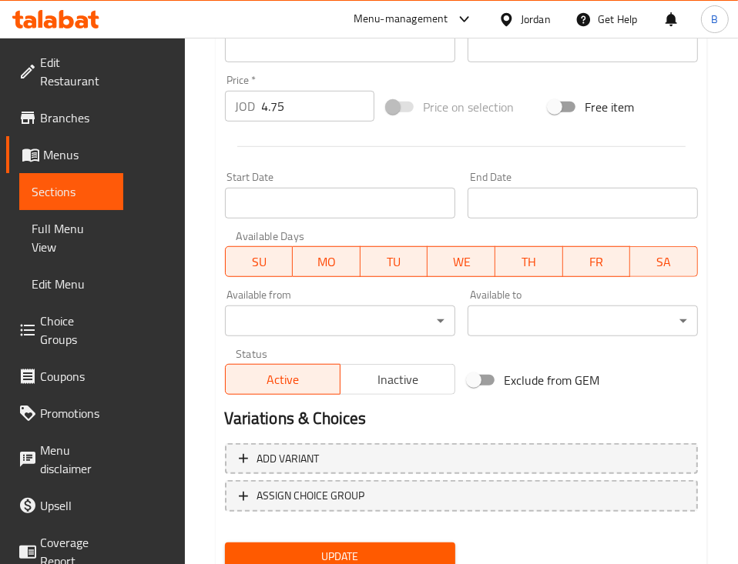
type input "تشباتي كيما"
click at [241, 547] on span "Update" at bounding box center [340, 556] width 206 height 19
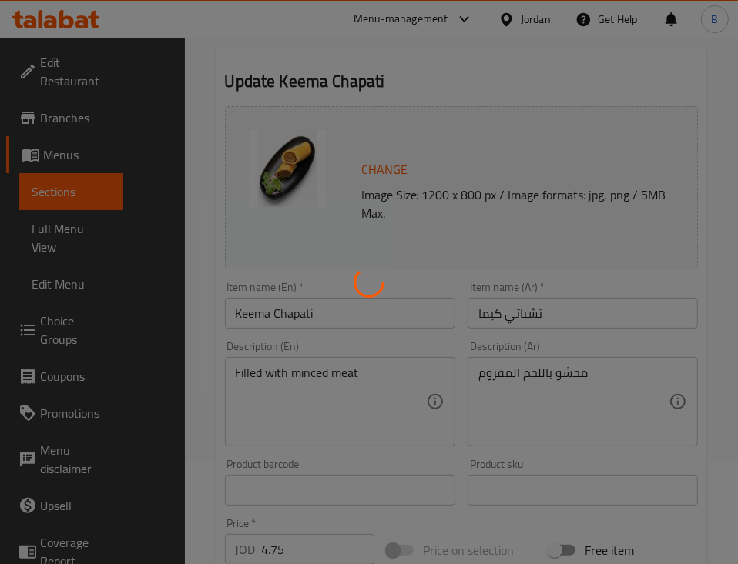
scroll to position [0, 0]
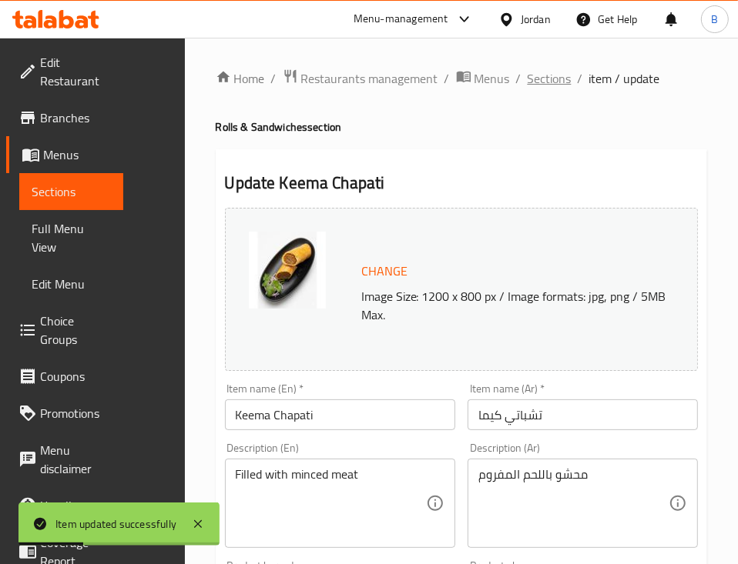
click at [527, 83] on span "Sections" at bounding box center [549, 78] width 44 height 18
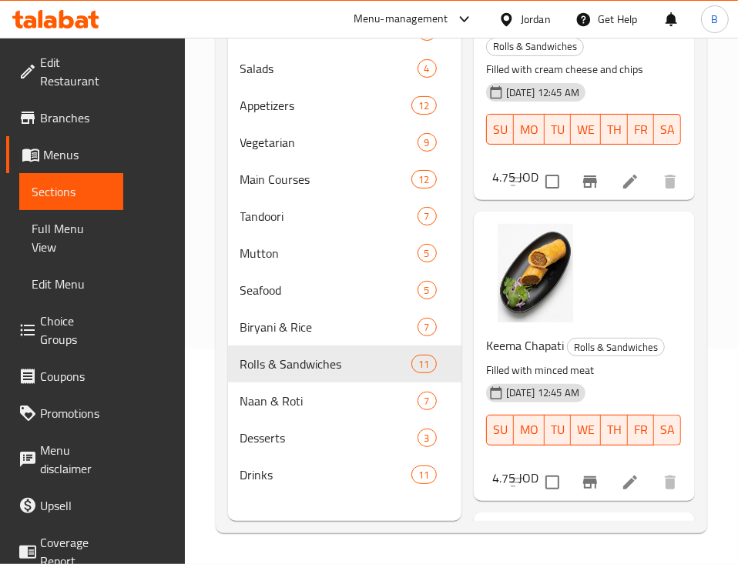
scroll to position [2156, 0]
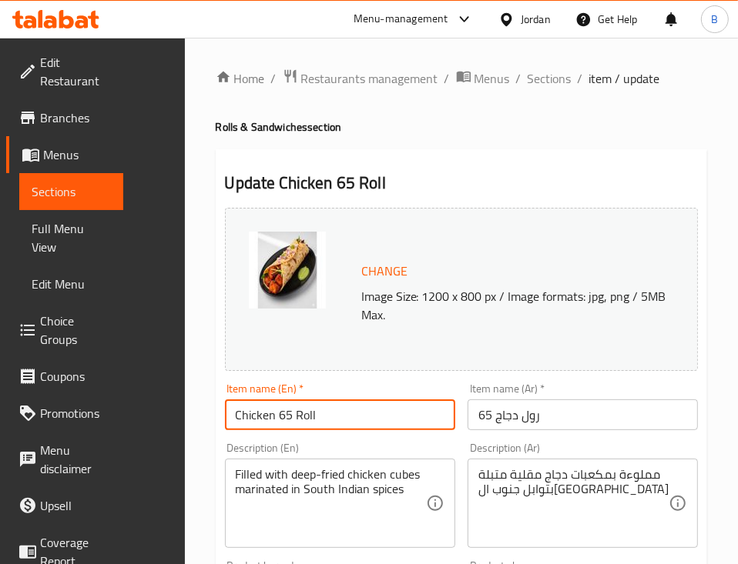
drag, startPoint x: 271, startPoint y: 408, endPoint x: 228, endPoint y: 416, distance: 43.9
click at [228, 416] on input "Chicken 65 Roll" at bounding box center [340, 415] width 230 height 31
paste input "Chapati"
type input "Chicken 65 Chapati"
click at [503, 420] on input "رول دجاج 65" at bounding box center [582, 415] width 230 height 31
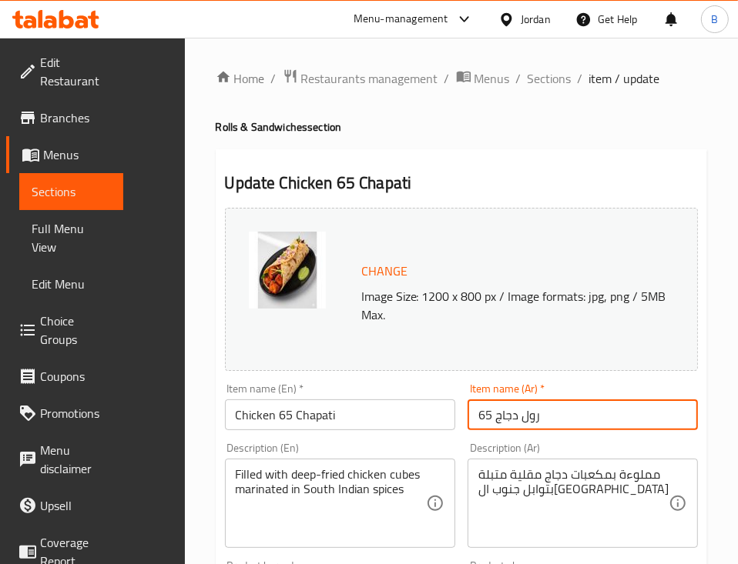
click at [503, 420] on input "رول دجاج 65" at bounding box center [582, 415] width 230 height 31
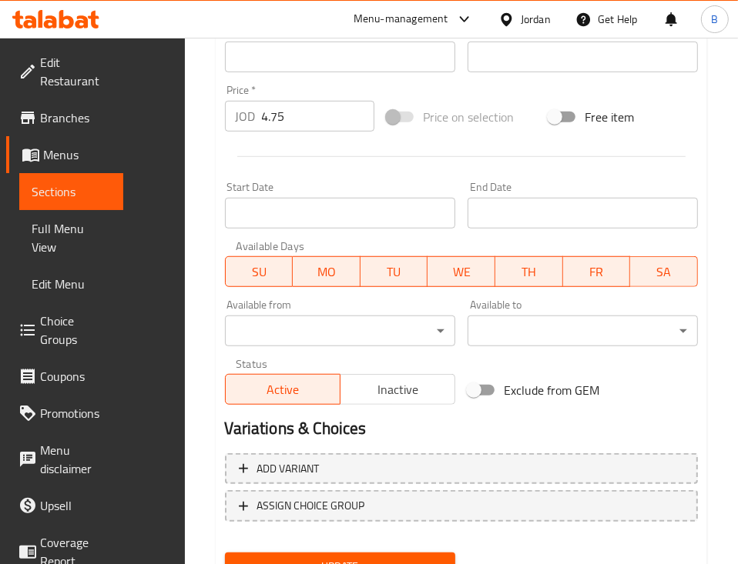
scroll to position [545, 0]
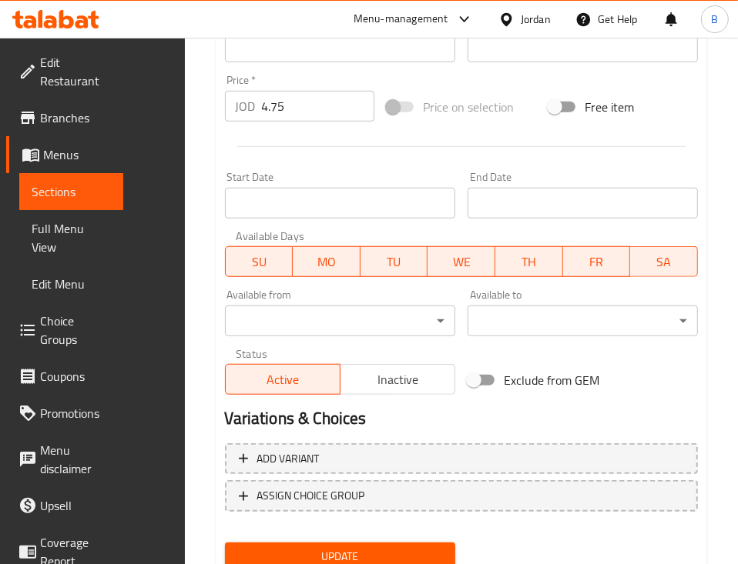
type input "تشباتي دجاج 65"
click at [256, 547] on span "Update" at bounding box center [340, 556] width 206 height 19
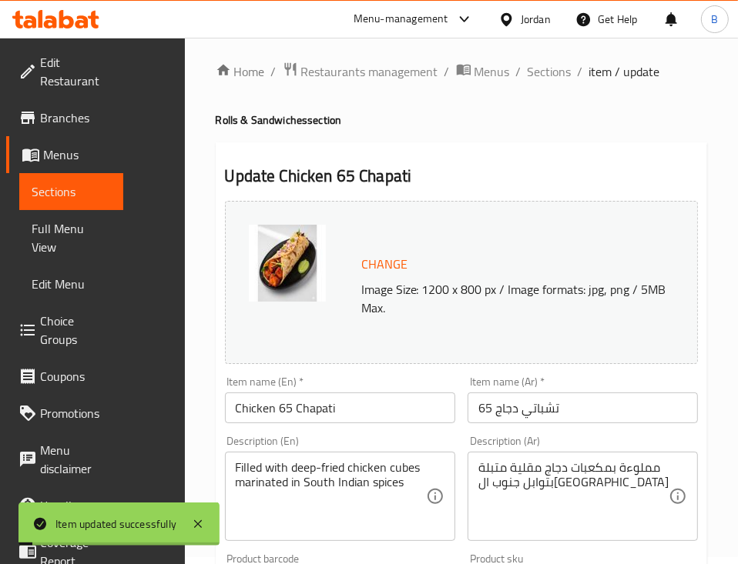
scroll to position [0, 0]
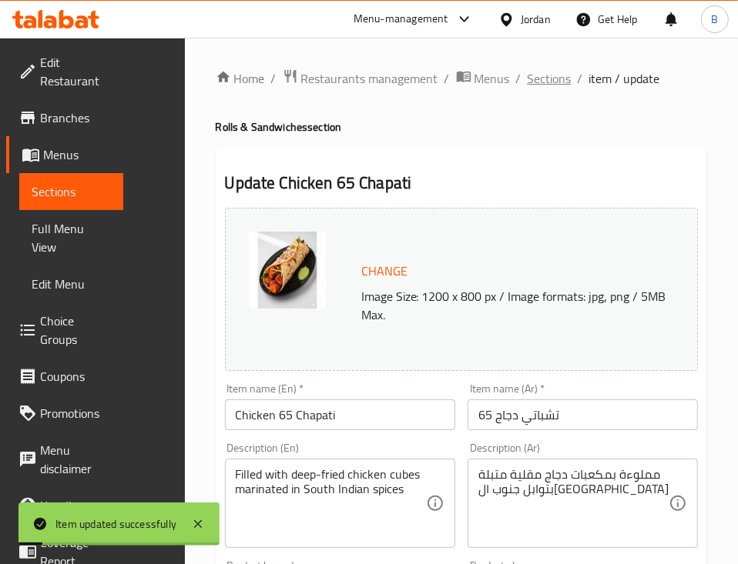
click at [527, 79] on span "Sections" at bounding box center [549, 78] width 44 height 18
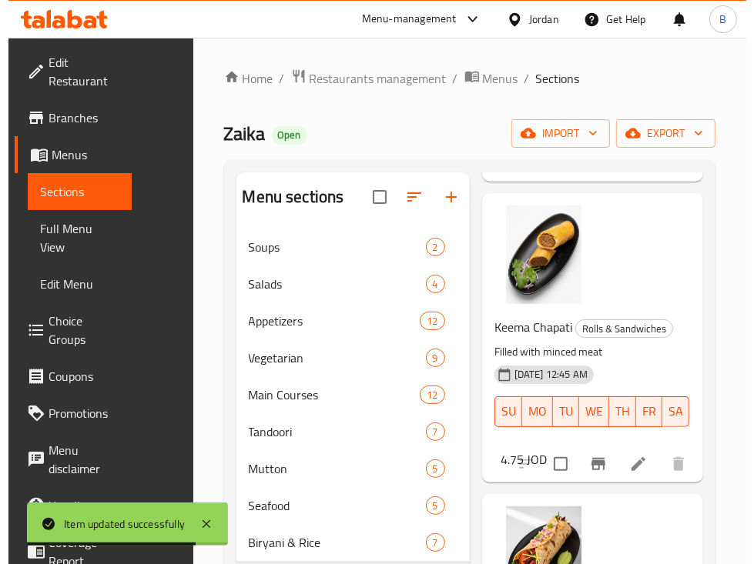
scroll to position [2566, 0]
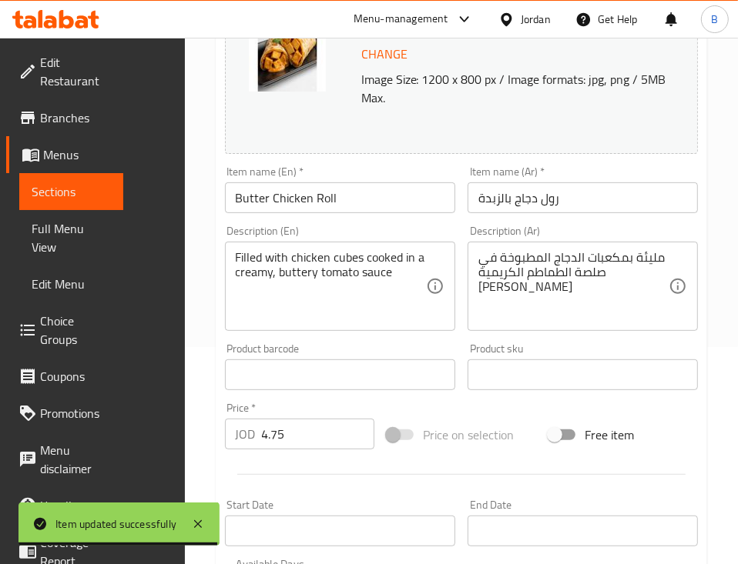
scroll to position [308, 0]
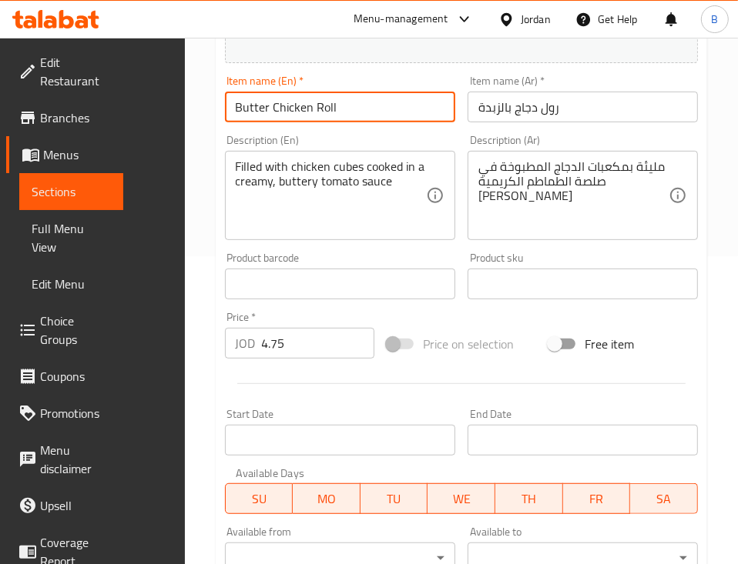
drag, startPoint x: 276, startPoint y: 102, endPoint x: 248, endPoint y: 109, distance: 28.4
click at [248, 109] on input "Butter Chicken Roll" at bounding box center [340, 107] width 230 height 31
paste input "Chapati"
type input "Butter Chicken Chapati"
click at [517, 105] on input "رول دجاج بالزبدة" at bounding box center [582, 107] width 230 height 31
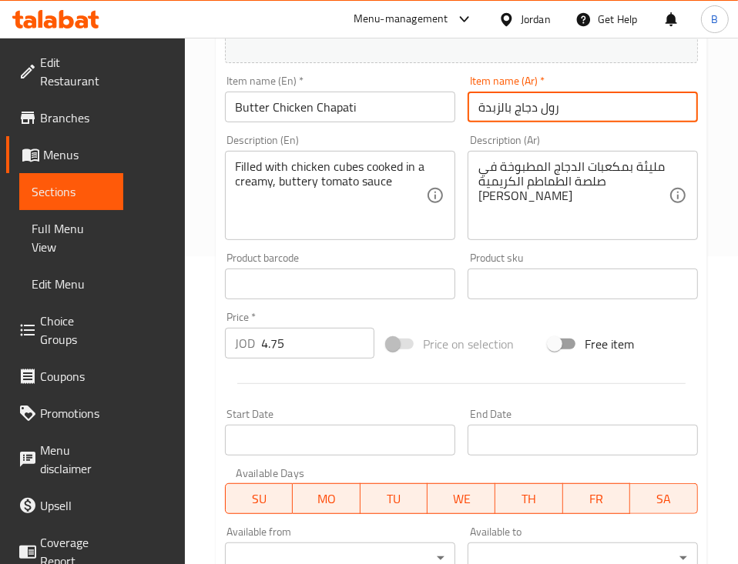
click at [517, 105] on input "رول دجاج بالزبدة" at bounding box center [582, 107] width 230 height 31
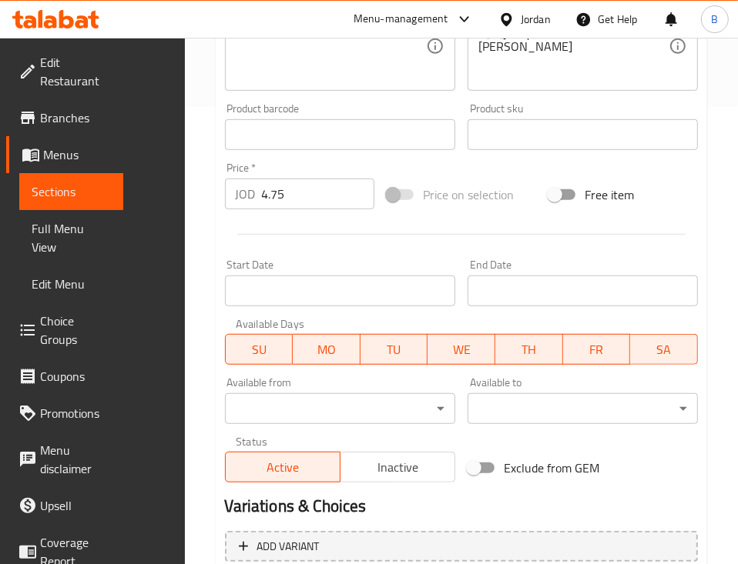
scroll to position [545, 0]
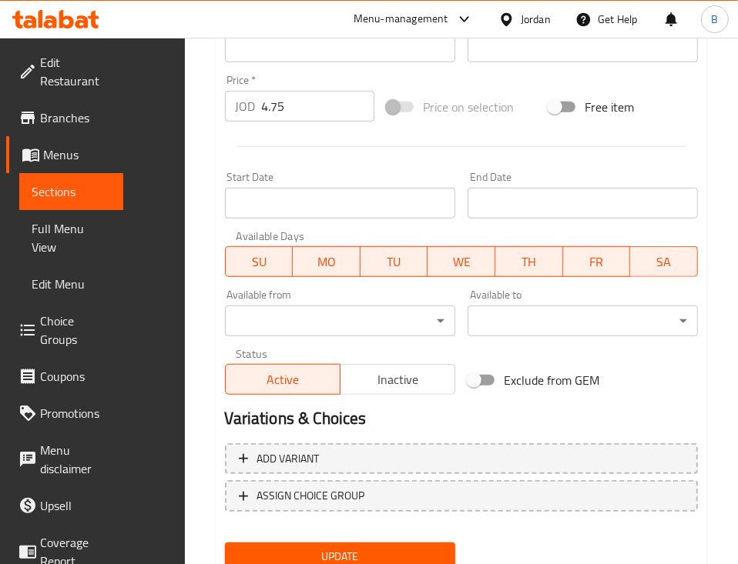
type input "تشباتي دجاج بالزبدة"
click at [246, 547] on span "Update" at bounding box center [340, 556] width 206 height 19
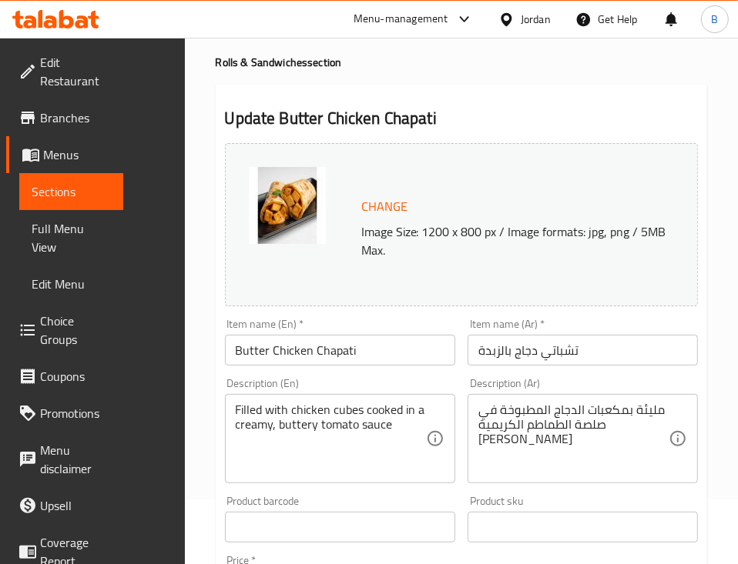
scroll to position [0, 0]
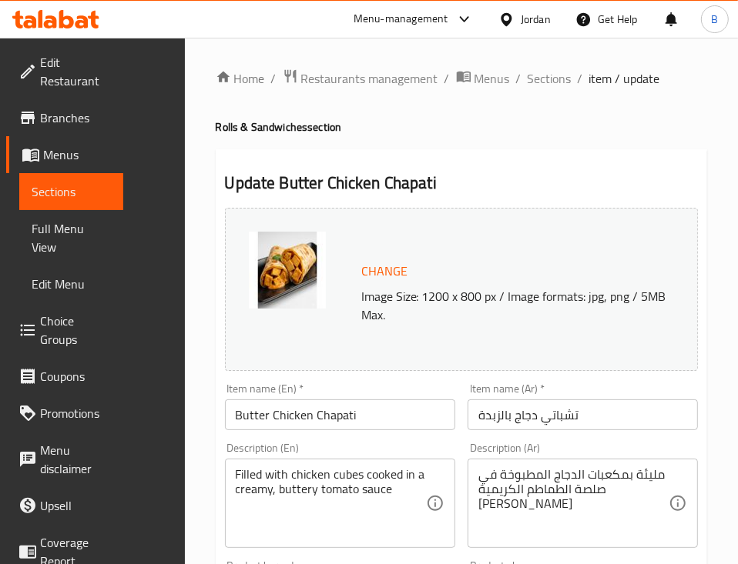
click at [527, 85] on span "Sections" at bounding box center [549, 78] width 44 height 18
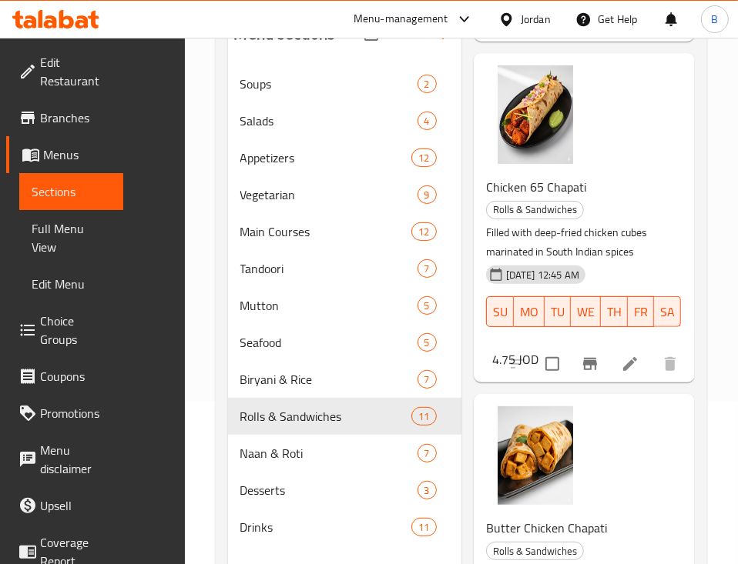
scroll to position [216, 0]
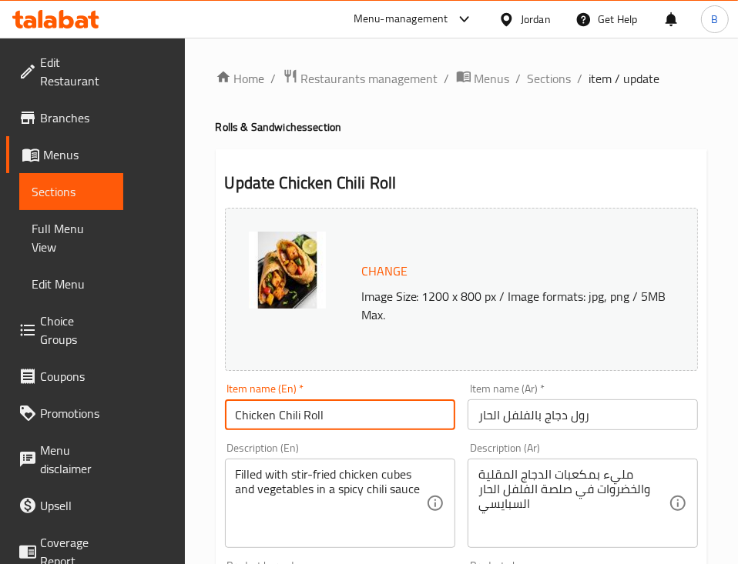
drag, startPoint x: 264, startPoint y: 419, endPoint x: 250, endPoint y: 427, distance: 15.9
click at [240, 427] on input "Chicken Chili Roll" at bounding box center [340, 415] width 230 height 31
paste input "Chapati"
type input "Chicken Chili Chapati"
click at [540, 413] on input "رول دجاج بالفلفل الحار" at bounding box center [582, 415] width 230 height 31
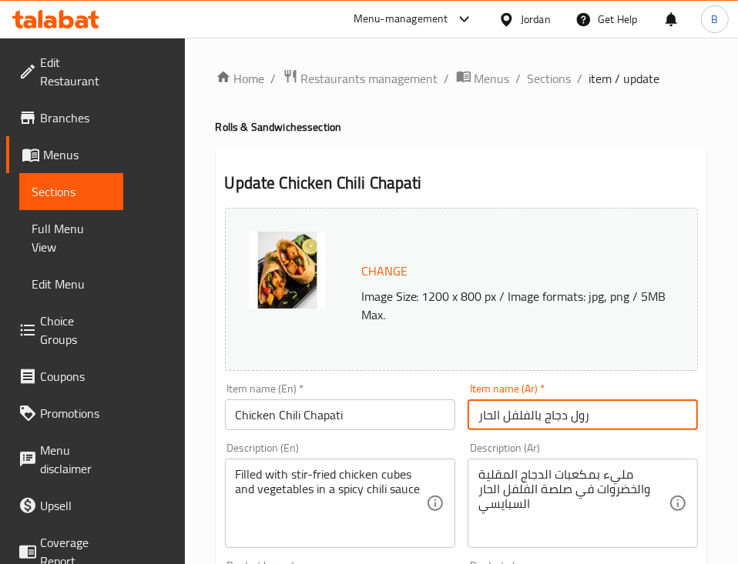
click at [540, 413] on input "رول دجاج بالفلفل الحار" at bounding box center [582, 415] width 230 height 31
click at [546, 416] on input "رول دجاج بالفلفل الحار" at bounding box center [582, 415] width 230 height 31
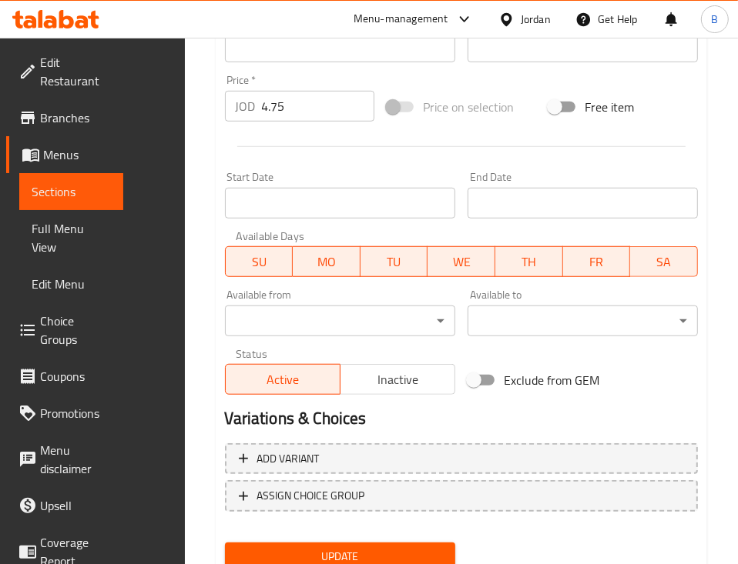
type input "تشباتي دجاج بالفلفل الحار"
click at [265, 547] on span "Update" at bounding box center [340, 556] width 206 height 19
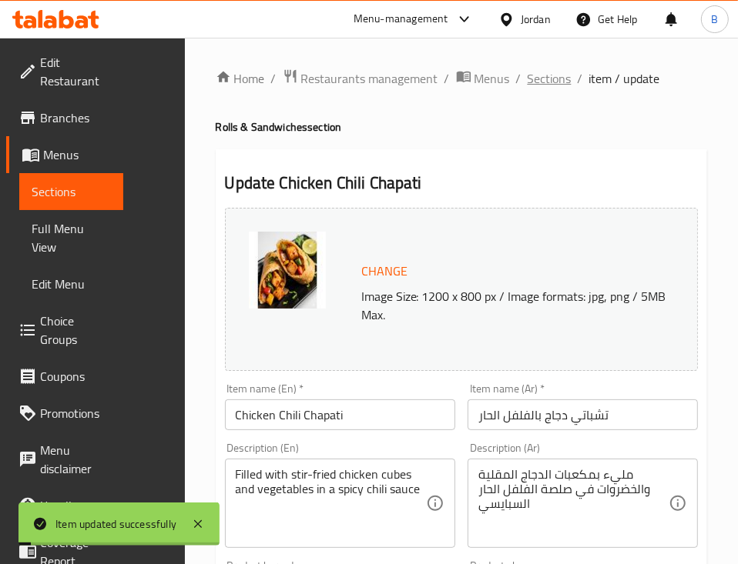
click at [527, 80] on span "Sections" at bounding box center [549, 78] width 44 height 18
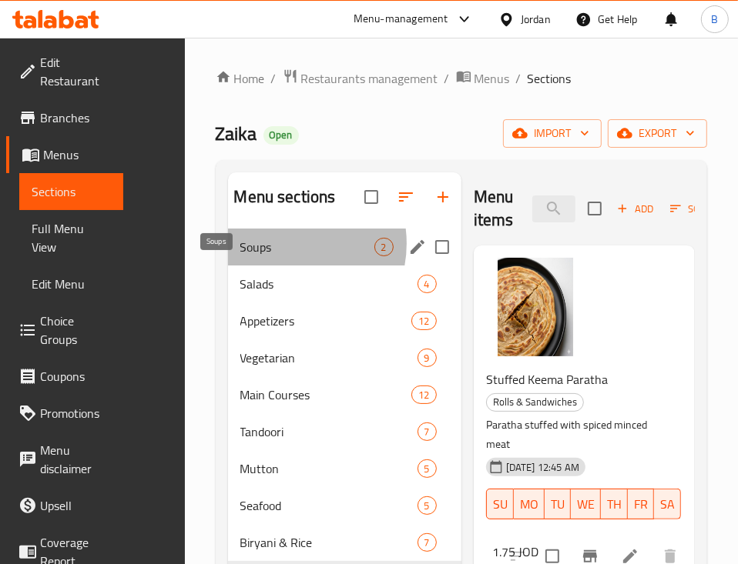
click at [240, 256] on span "Soups" at bounding box center [307, 247] width 134 height 18
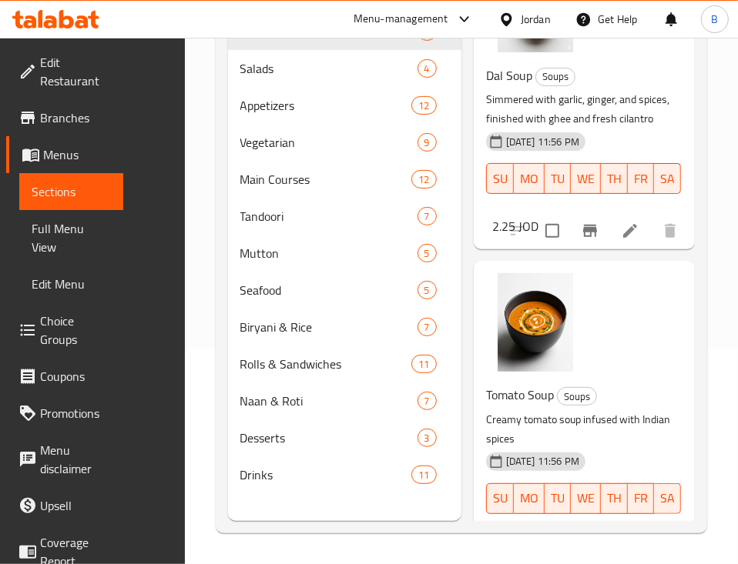
scroll to position [74, 0]
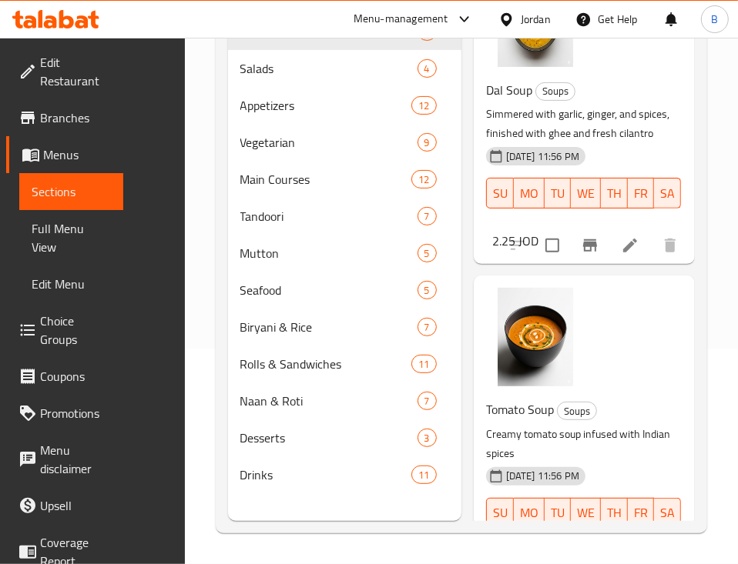
drag, startPoint x: 694, startPoint y: 202, endPoint x: 690, endPoint y: 143, distance: 58.7
click at [690, 143] on div "Menu sections Soups 2 Salads 4 Appetizers 12 Vegetarian 9 Main Courses 12 Tando…" at bounding box center [462, 239] width 492 height 589
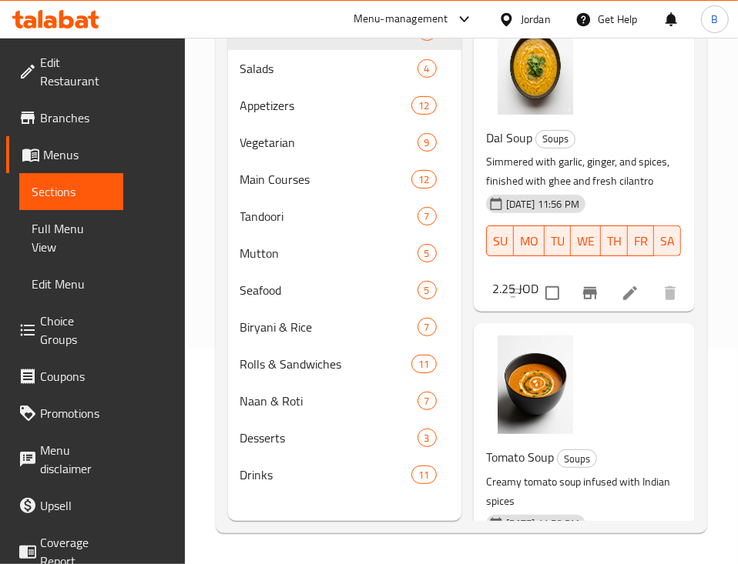
scroll to position [0, 0]
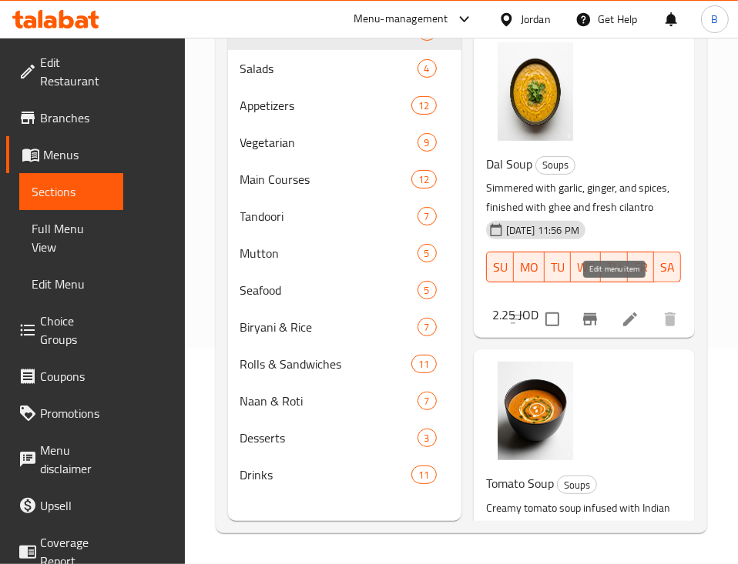
click at [621, 310] on icon at bounding box center [630, 319] width 18 height 18
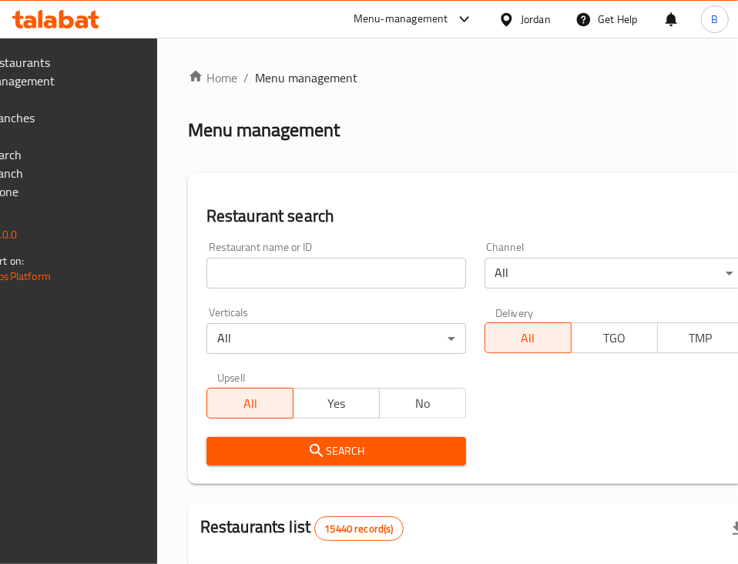
click at [297, 265] on input "search" at bounding box center [335, 273] width 259 height 31
click at [56, 109] on span "Branches" at bounding box center [20, 118] width 71 height 18
